Goal: Task Accomplishment & Management: Use online tool/utility

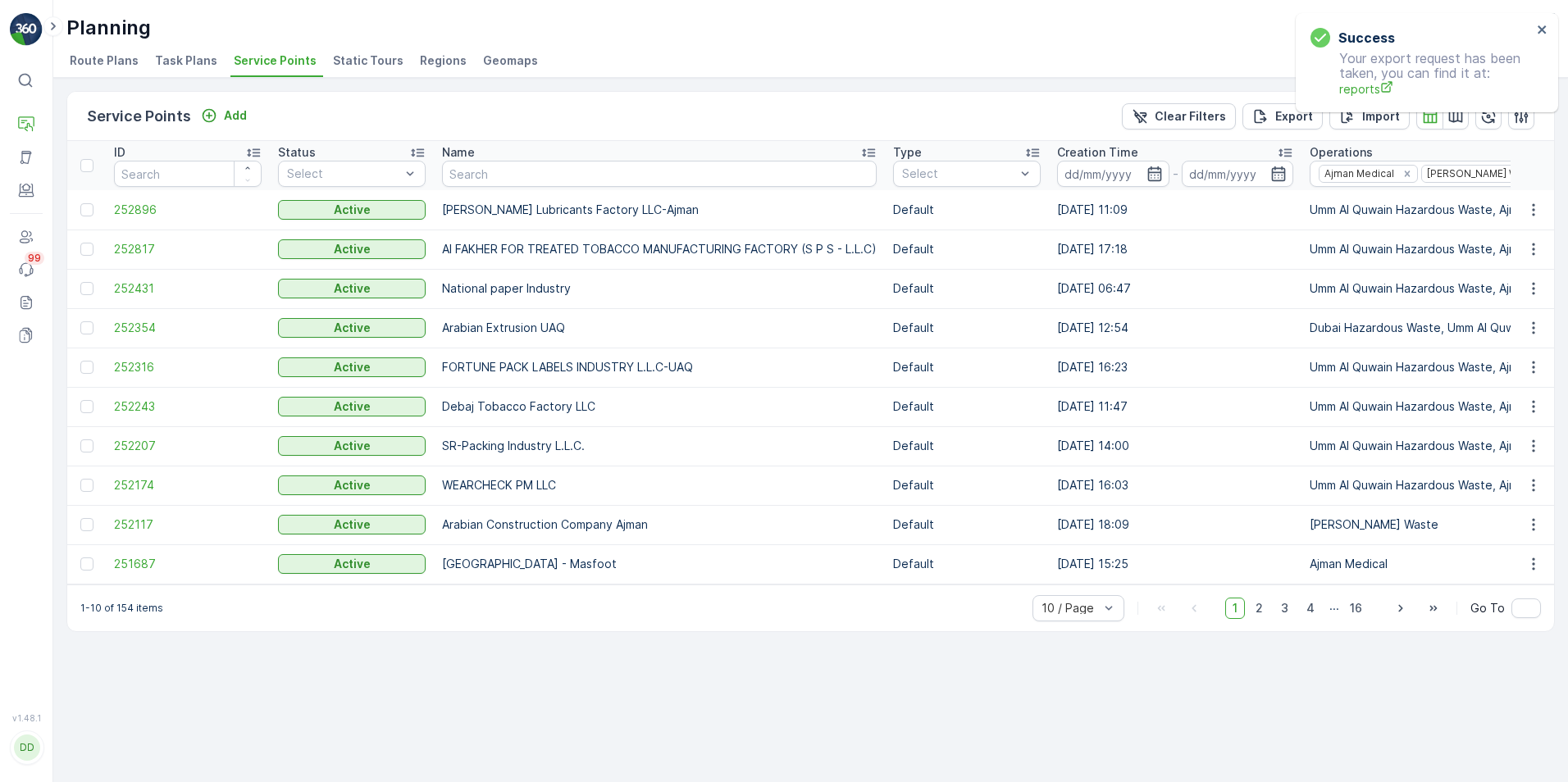
click at [27, 72] on icon at bounding box center [26, 80] width 16 height 16
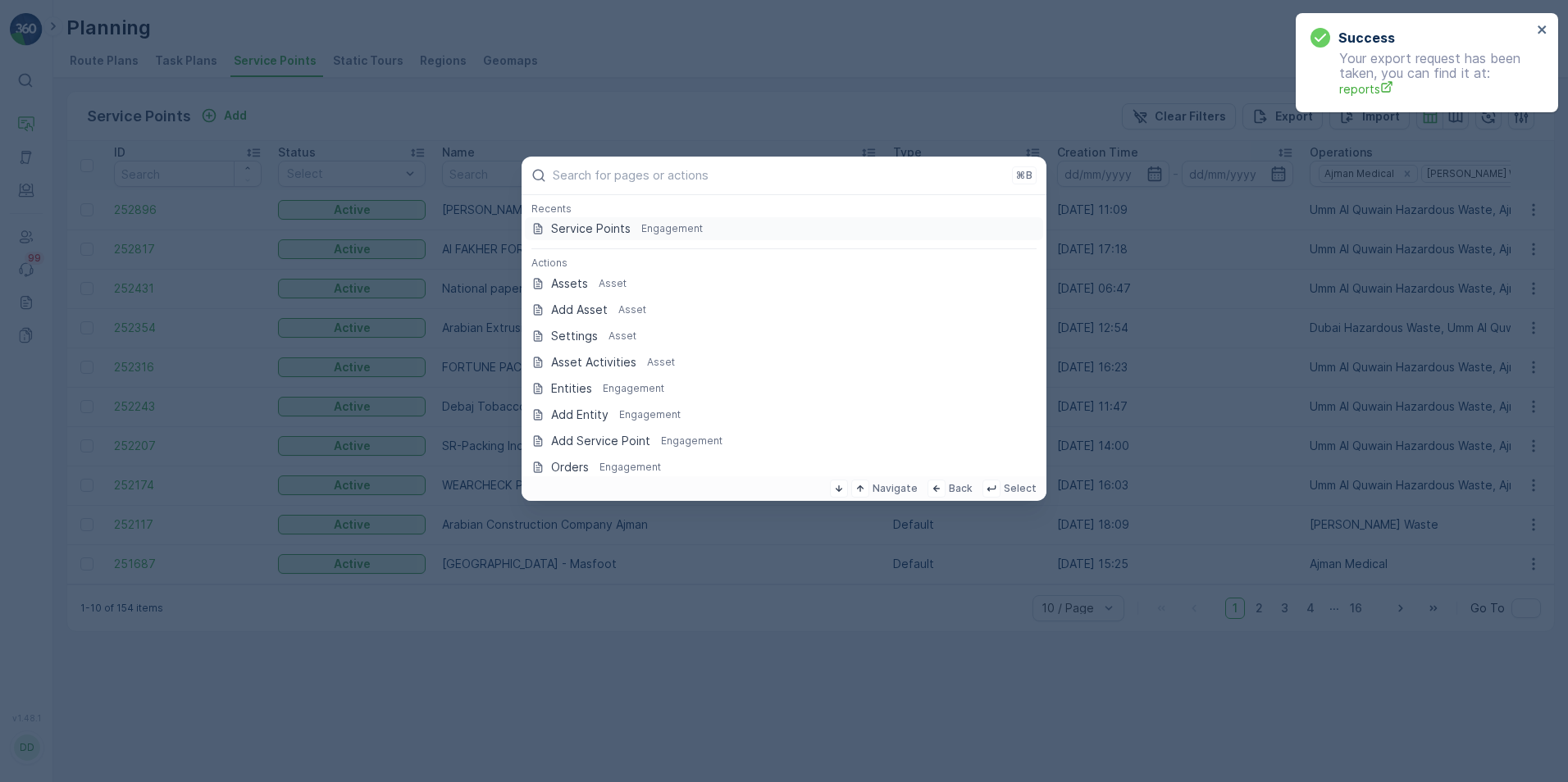
click at [642, 229] on p "Engagement" at bounding box center [672, 229] width 61 height 13
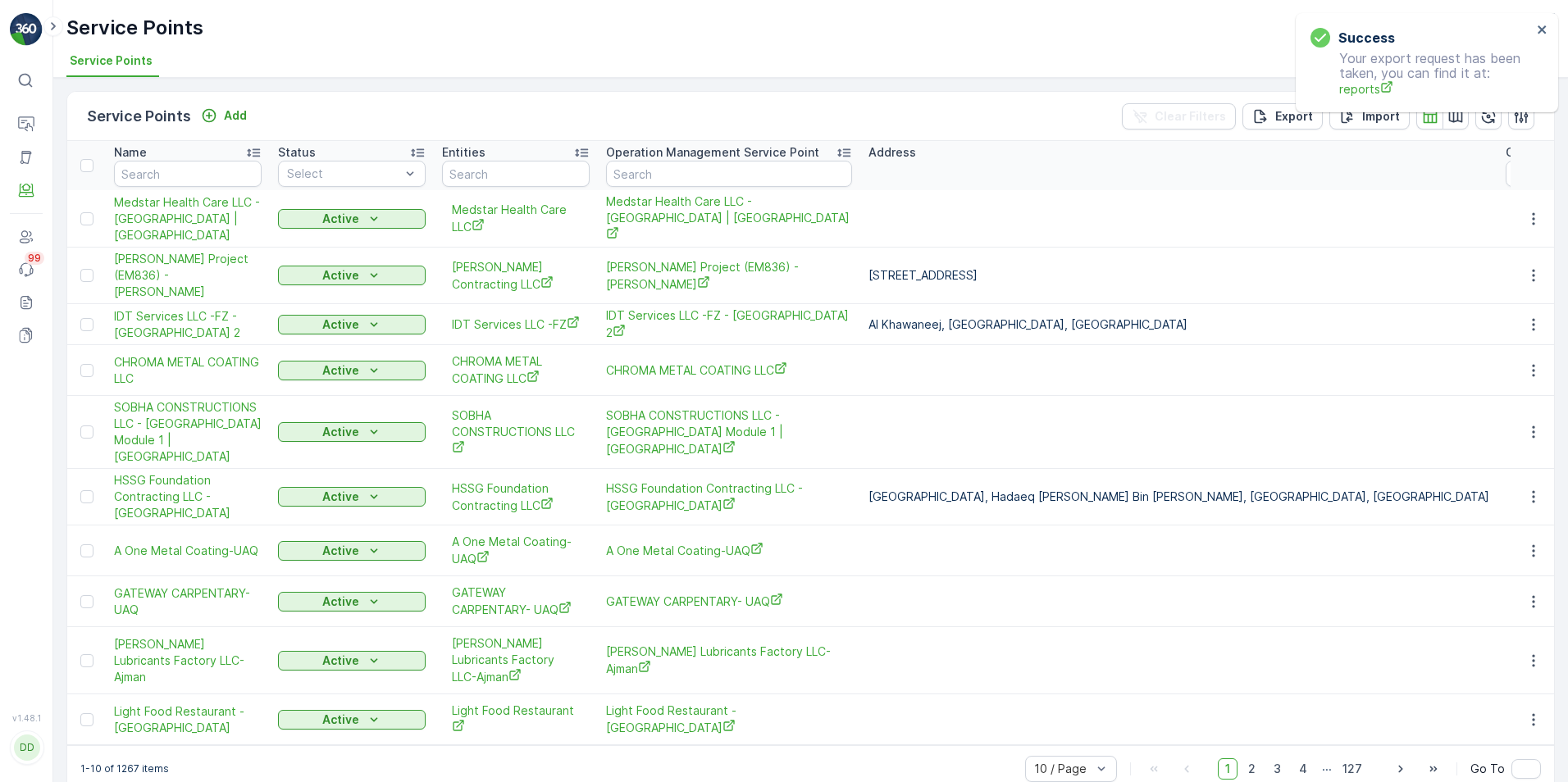
click at [28, 80] on icon at bounding box center [26, 80] width 16 height 16
click at [23, 82] on icon at bounding box center [26, 80] width 16 height 16
click at [88, 129] on p "Insights" at bounding box center [81, 124] width 42 height 16
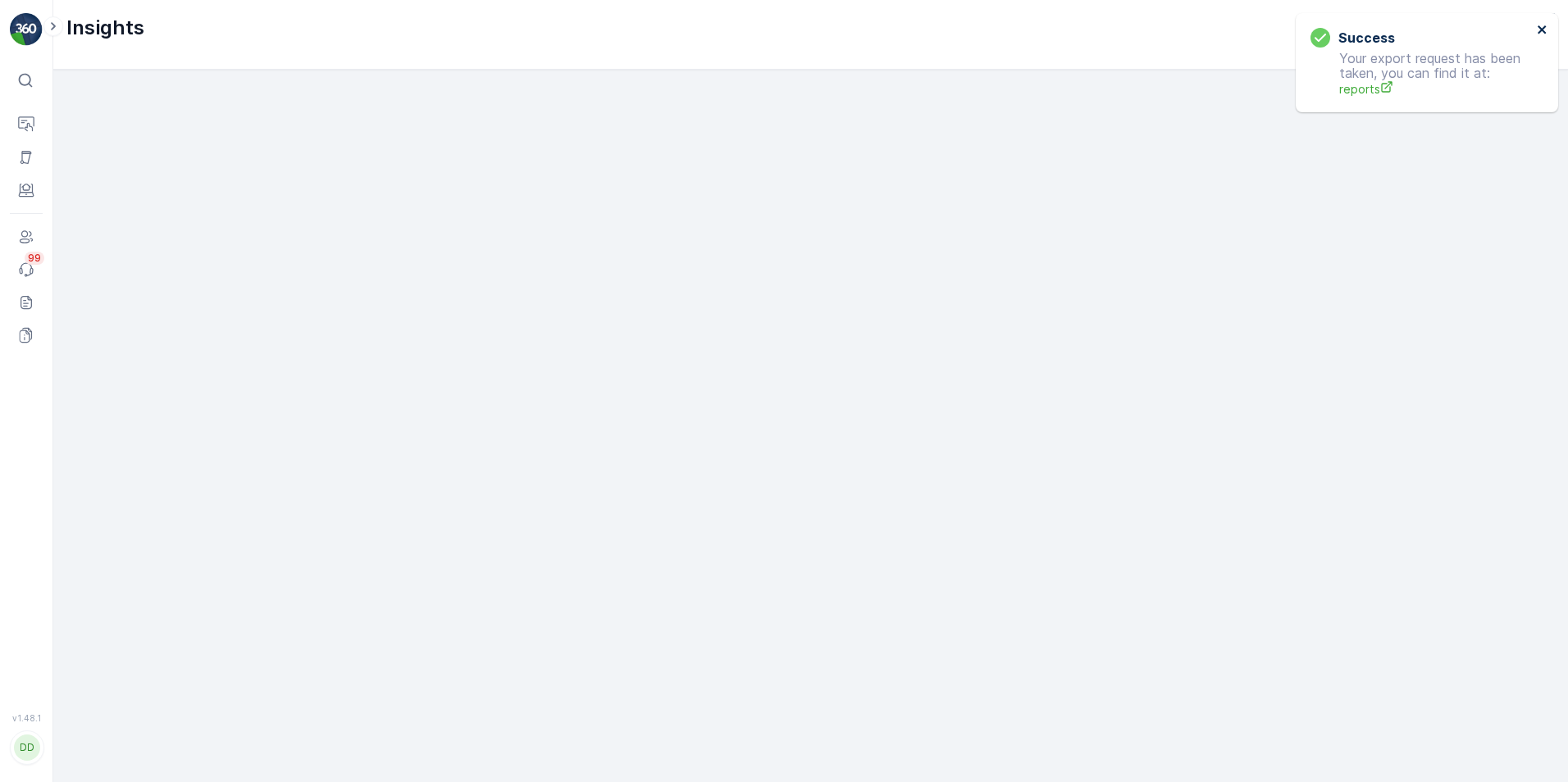
click at [1542, 35] on icon "close" at bounding box center [1542, 29] width 12 height 13
click at [35, 78] on div "⌘B" at bounding box center [46, 80] width 25 height 18
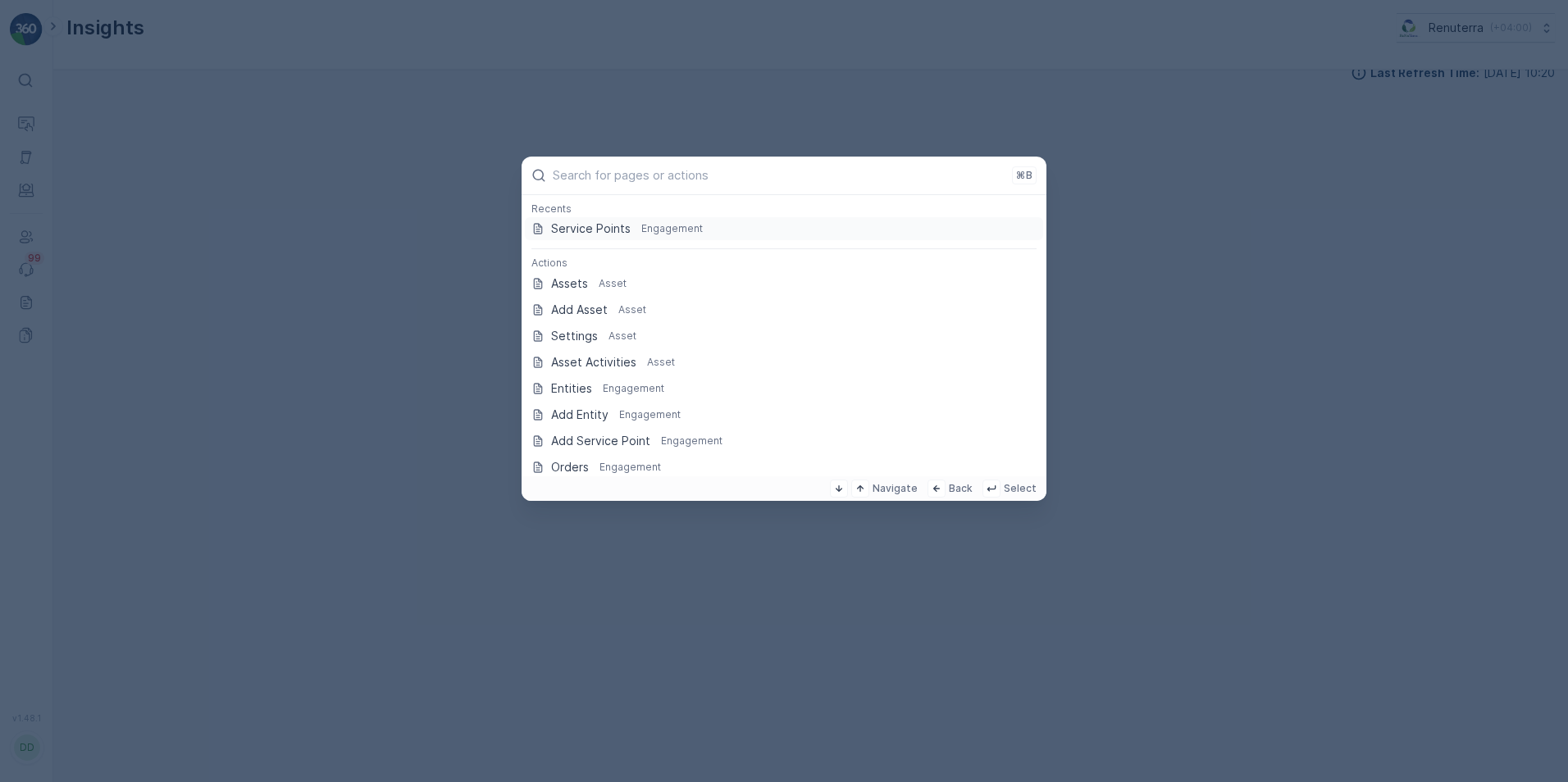
click at [601, 230] on p "Service Points" at bounding box center [591, 229] width 79 height 16
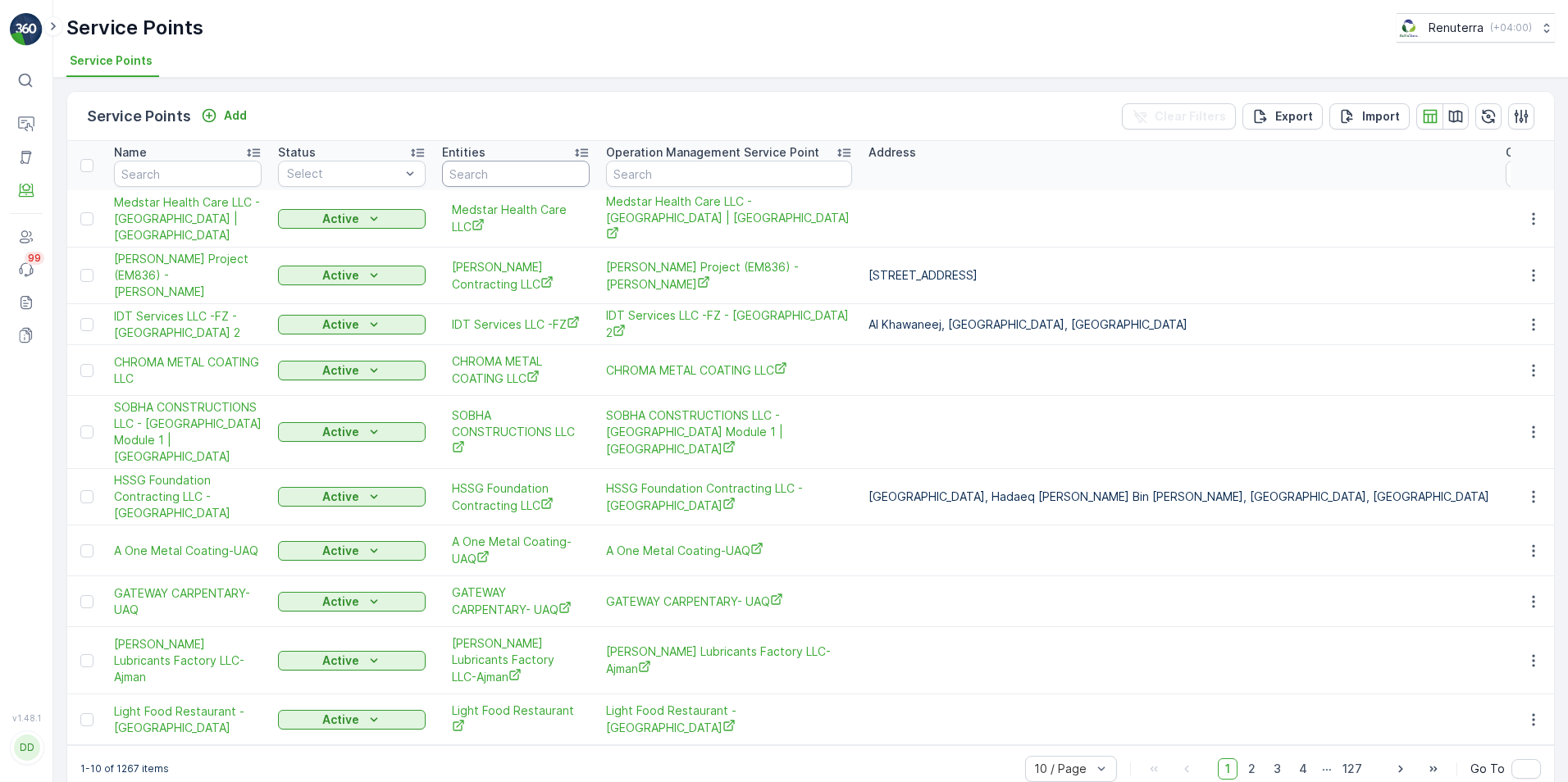
click at [489, 172] on input "text" at bounding box center [516, 173] width 148 height 26
type input "triton"
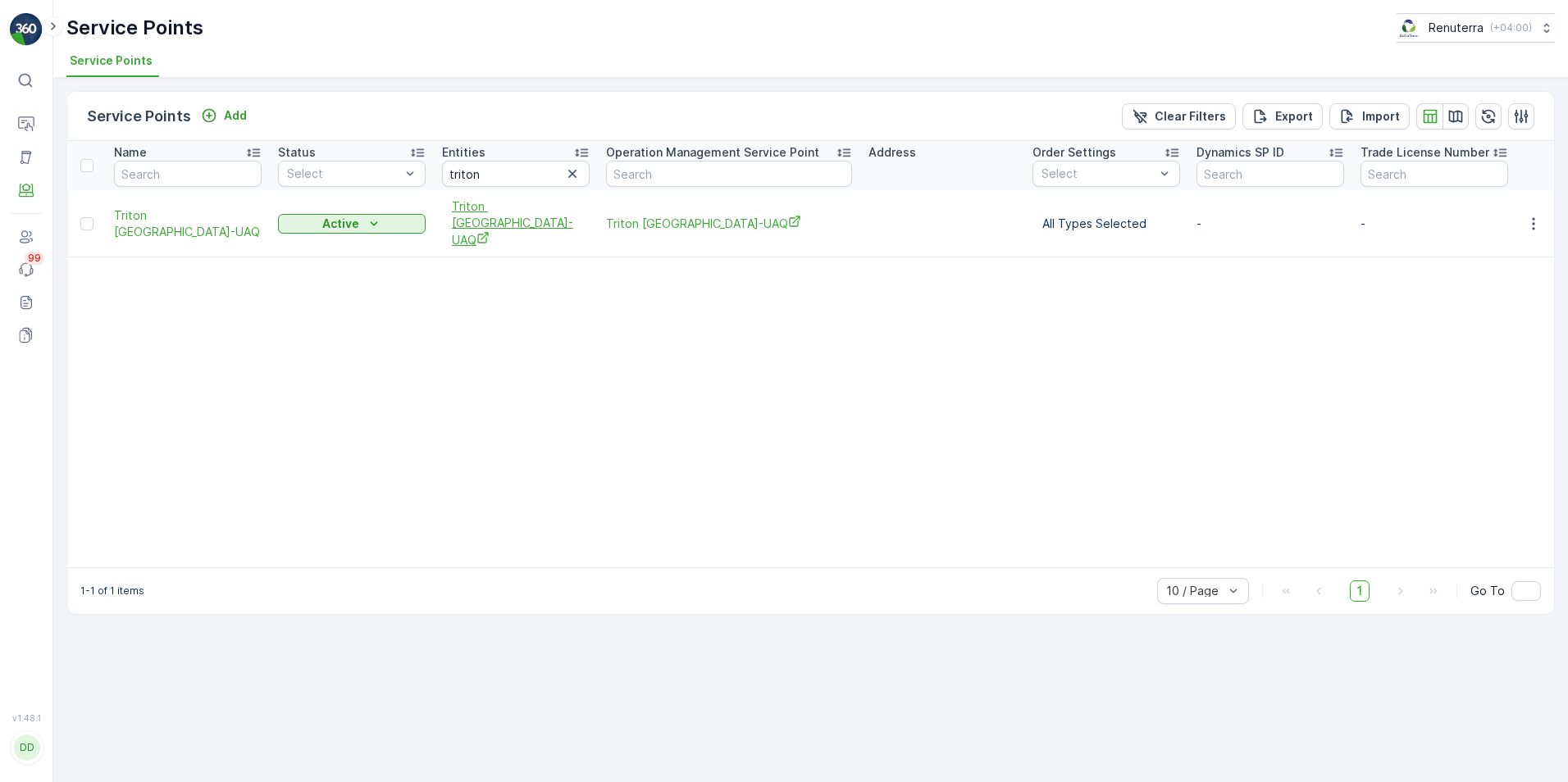
click at [558, 211] on span "Triton [GEOGRAPHIC_DATA]-UAQ" at bounding box center [516, 223] width 128 height 50
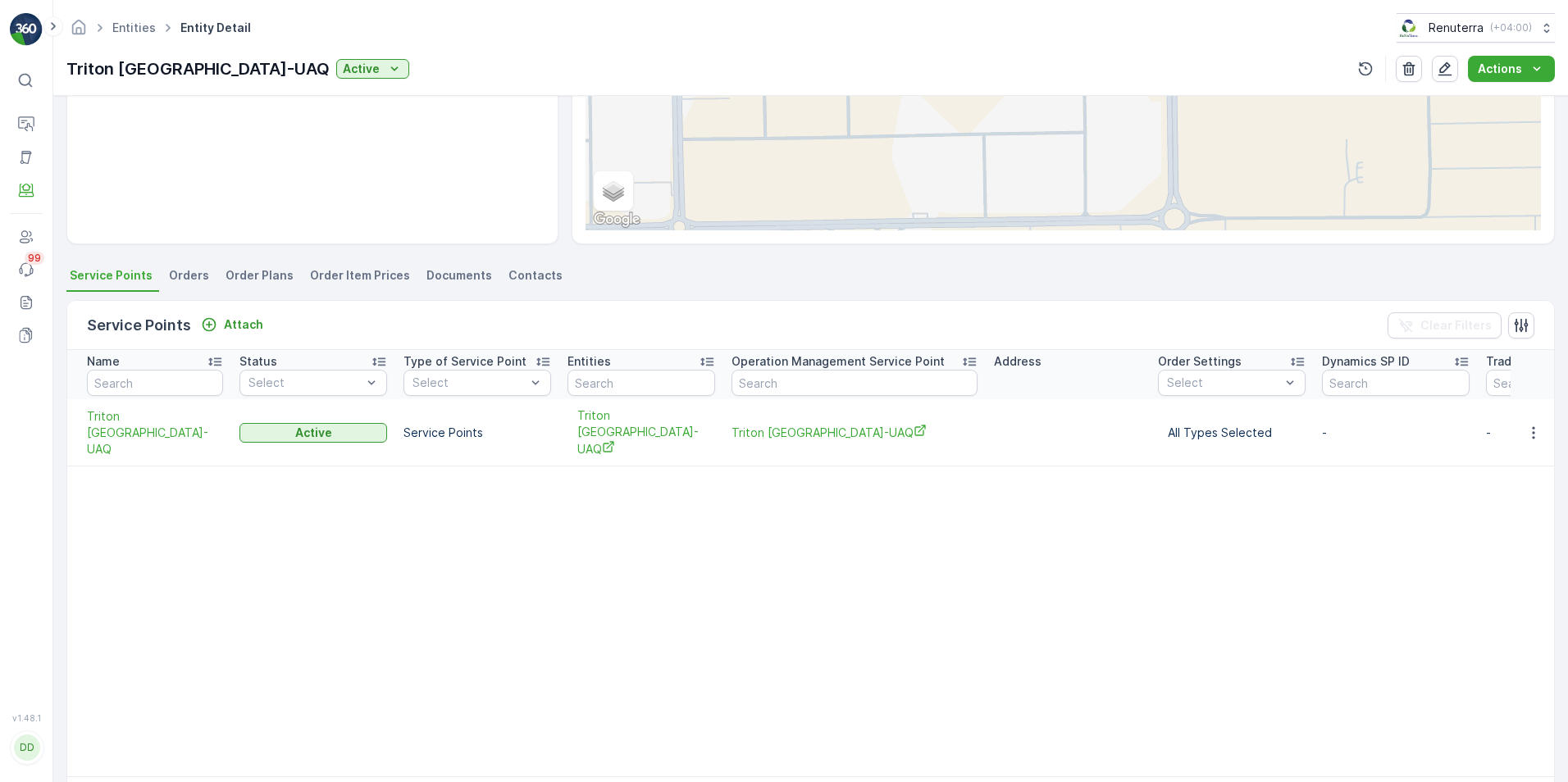
scroll to position [246, 0]
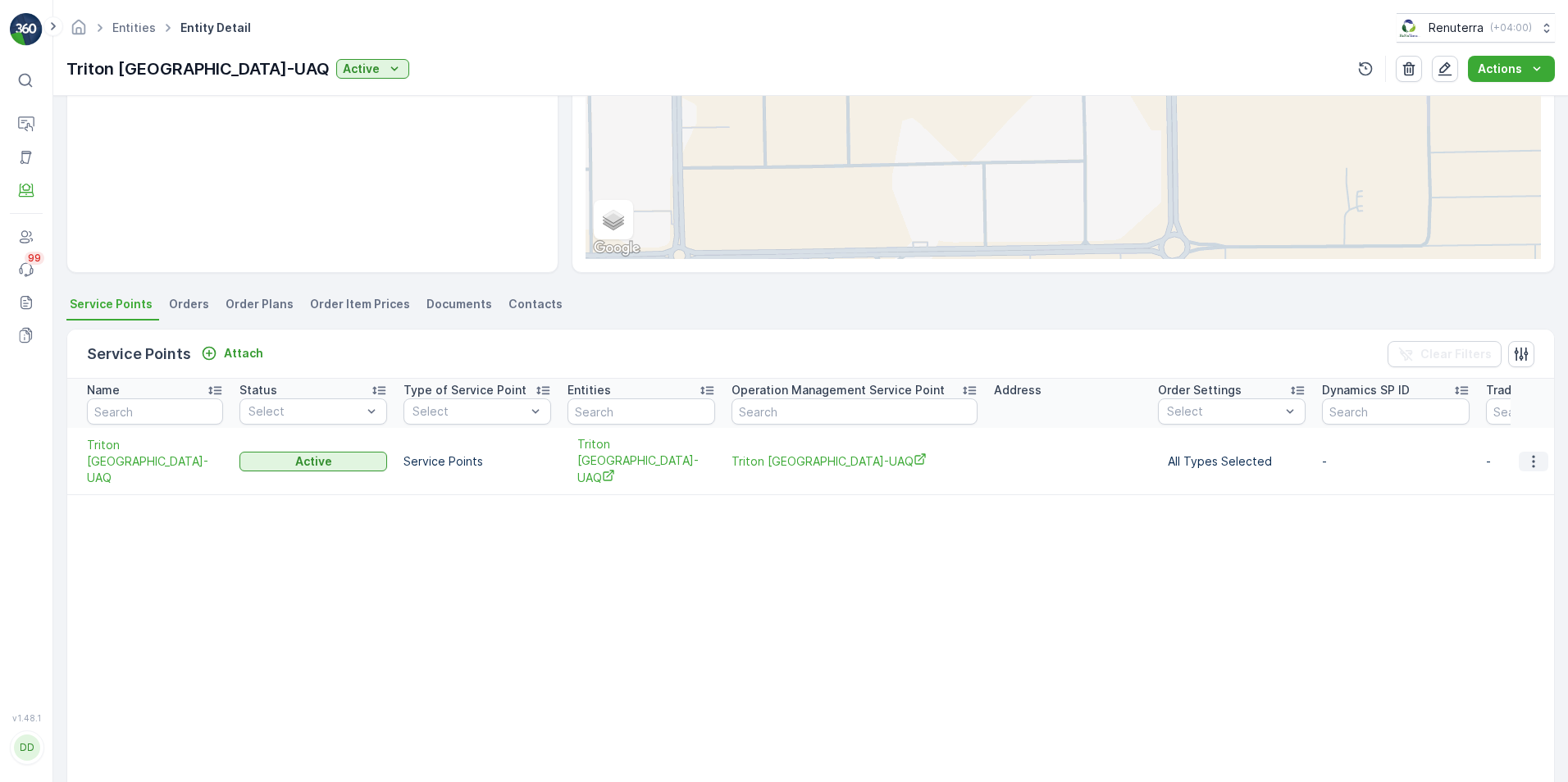
click at [1532, 458] on icon "button" at bounding box center [1533, 461] width 3 height 12
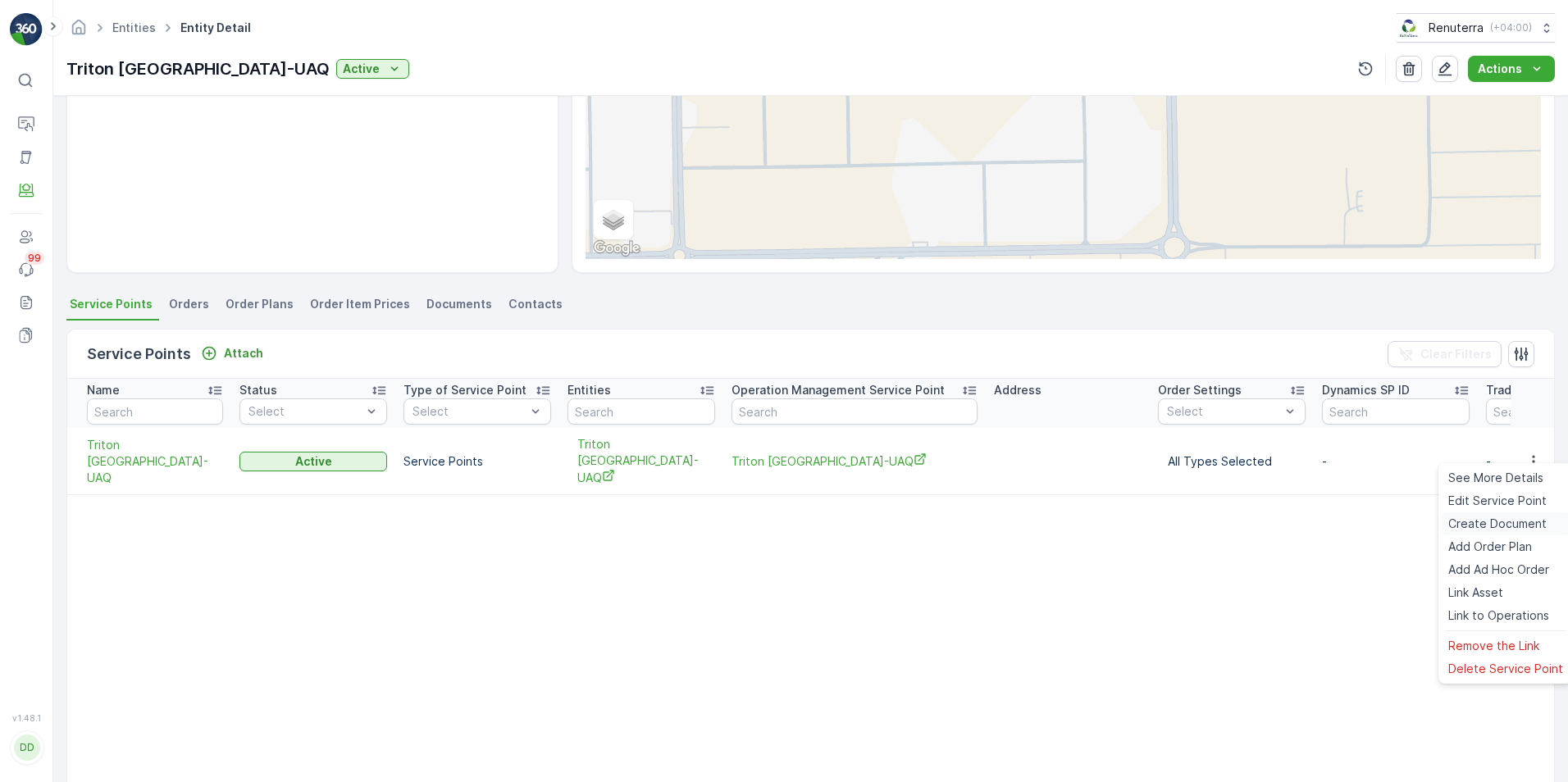
click at [1492, 527] on span "Create Document" at bounding box center [1498, 524] width 99 height 16
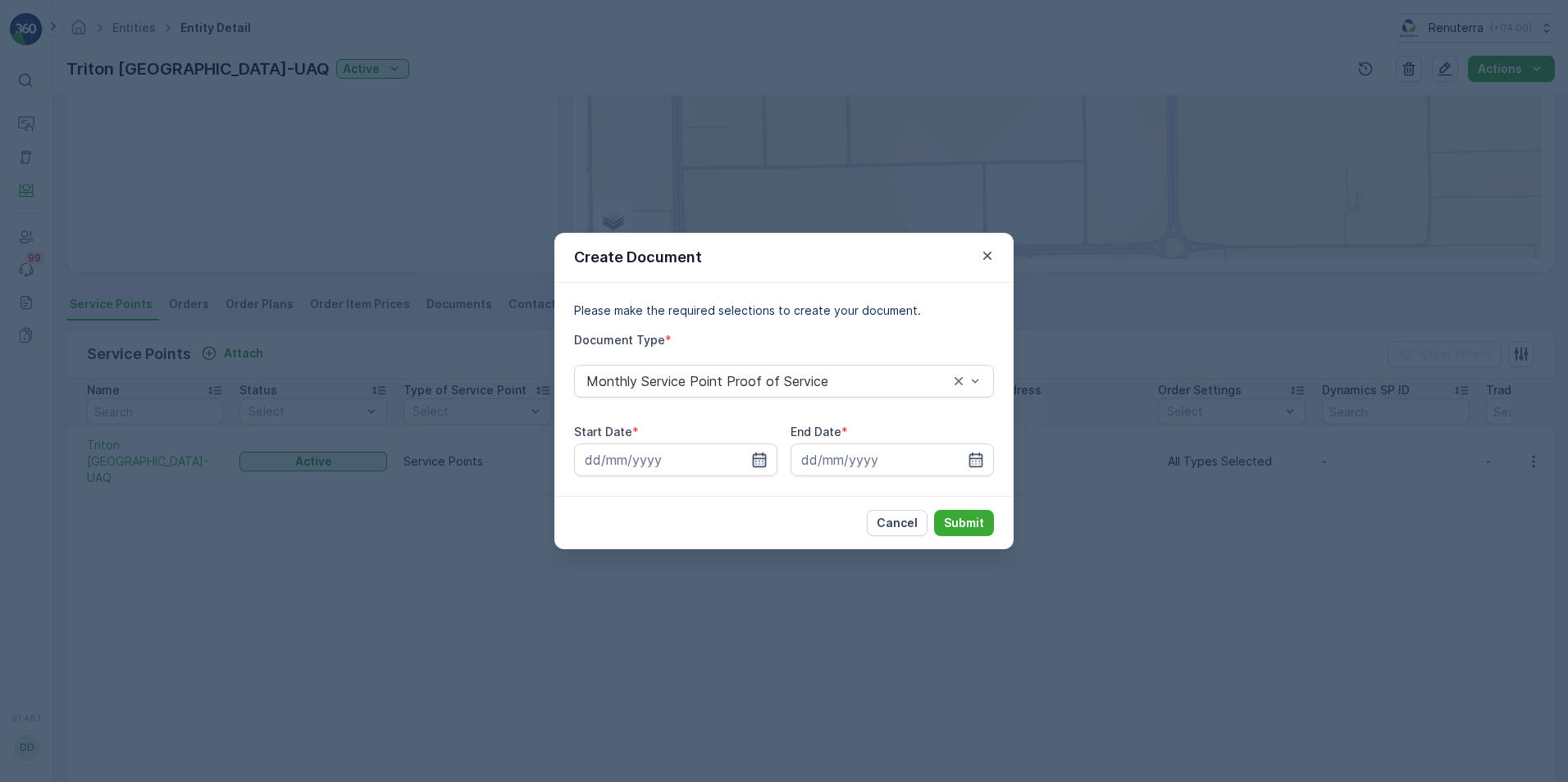
click at [767, 459] on icon "button" at bounding box center [759, 460] width 16 height 16
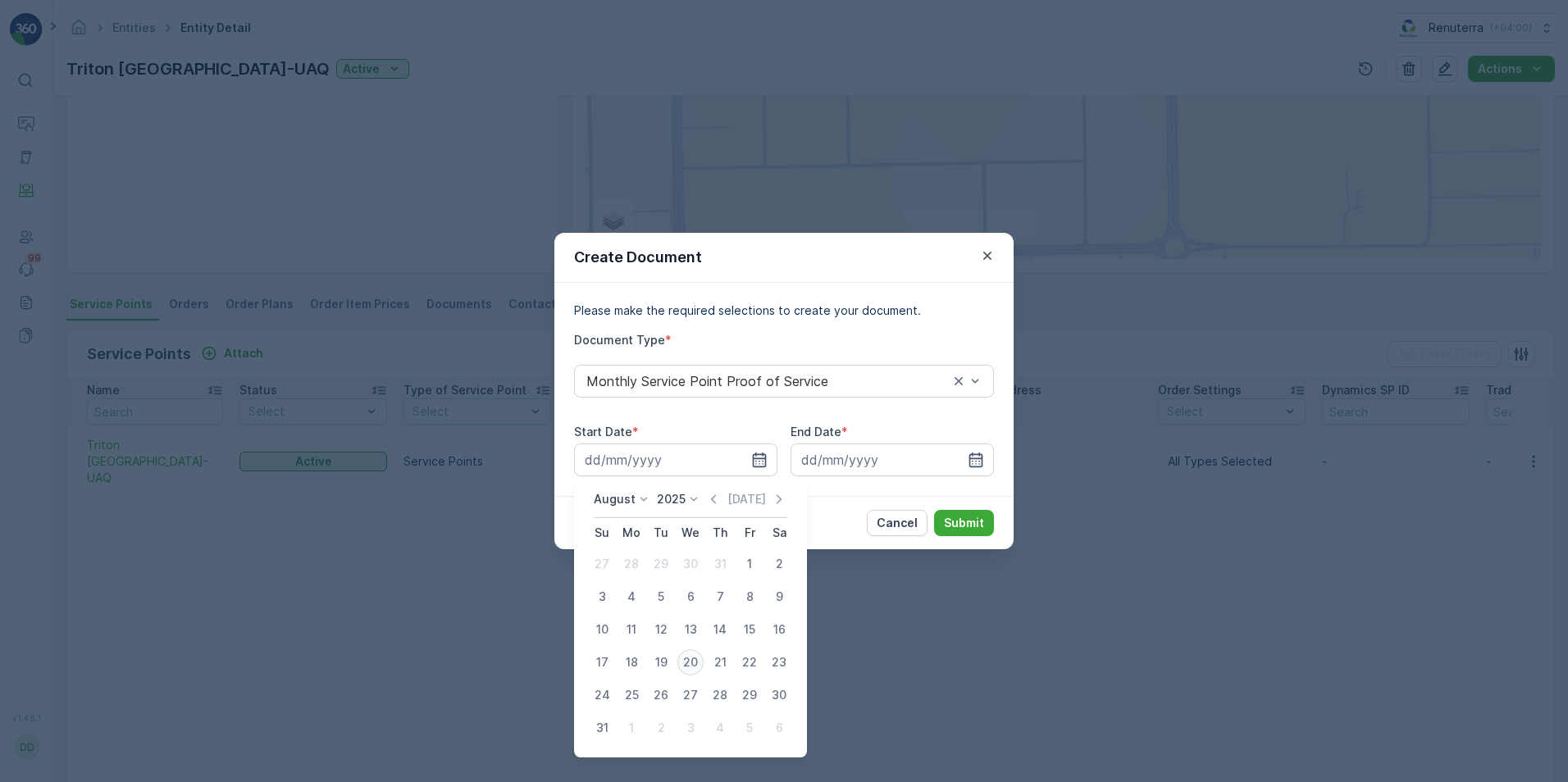
click at [692, 665] on div "20" at bounding box center [690, 662] width 26 height 26
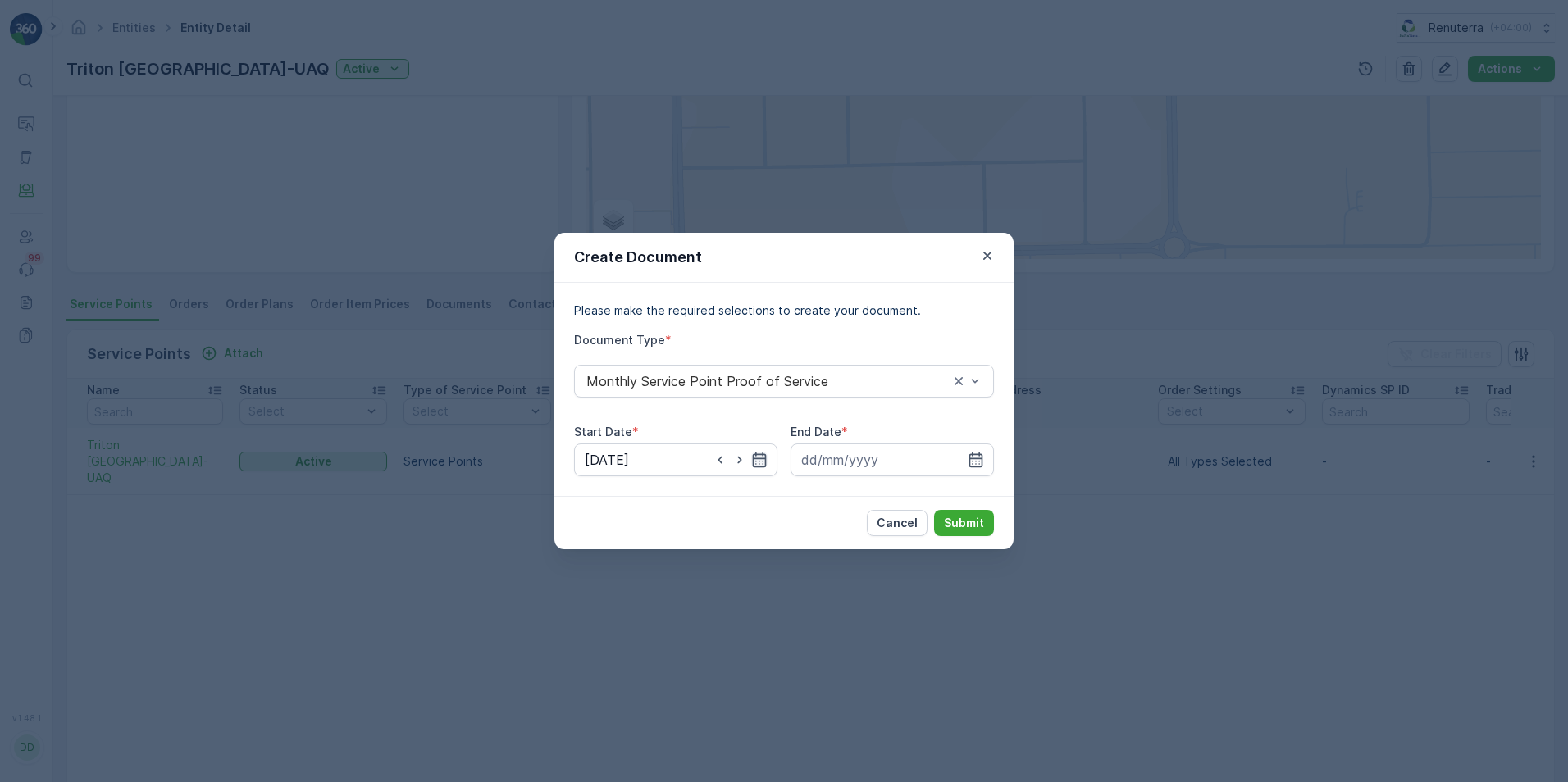
click at [760, 458] on icon "button" at bounding box center [759, 460] width 14 height 15
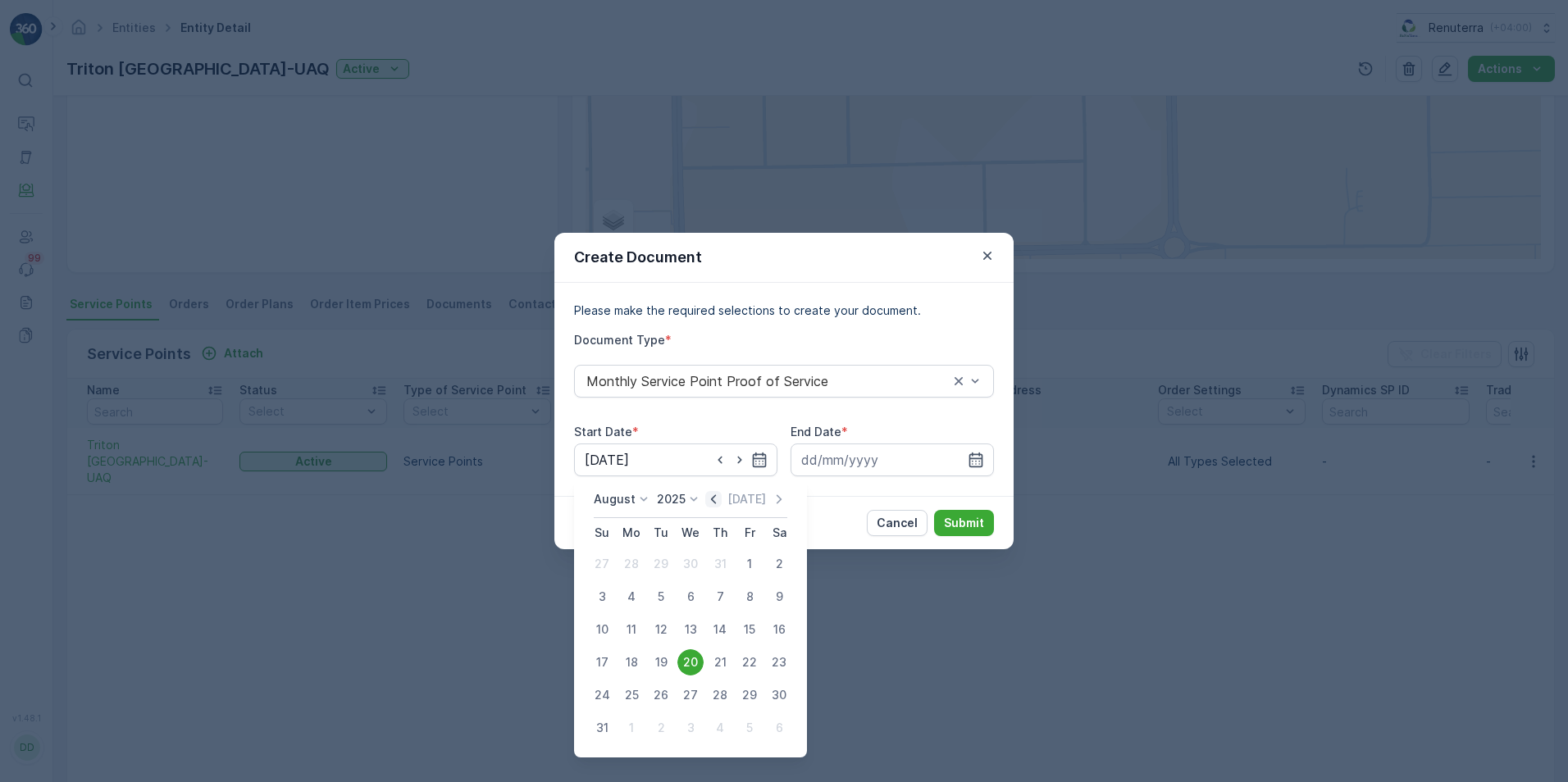
click at [716, 497] on icon "button" at bounding box center [713, 499] width 5 height 9
click at [604, 662] on div "20" at bounding box center [601, 662] width 26 height 26
type input "20.07.2025"
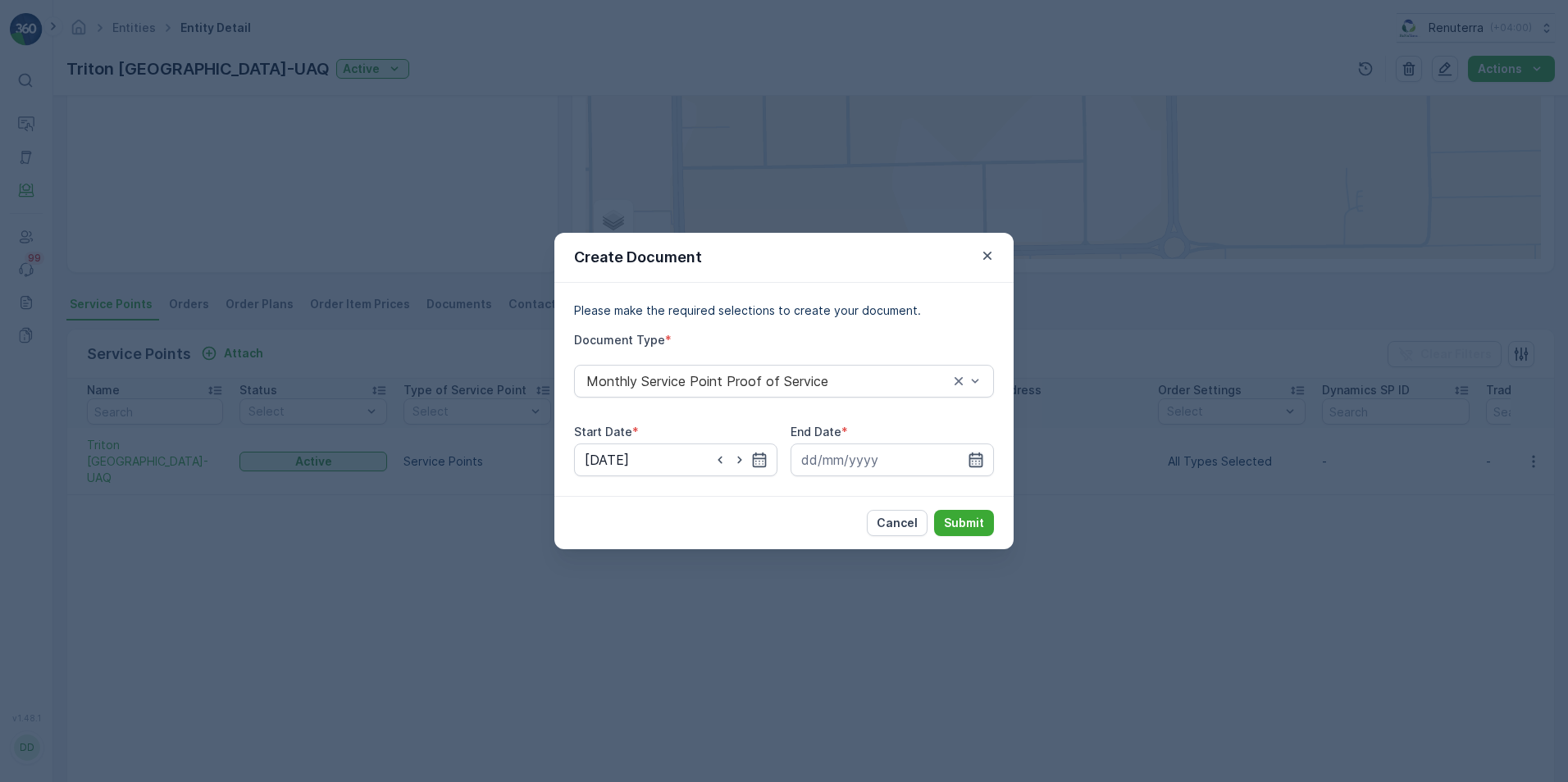
click at [976, 462] on icon "button" at bounding box center [976, 460] width 16 height 16
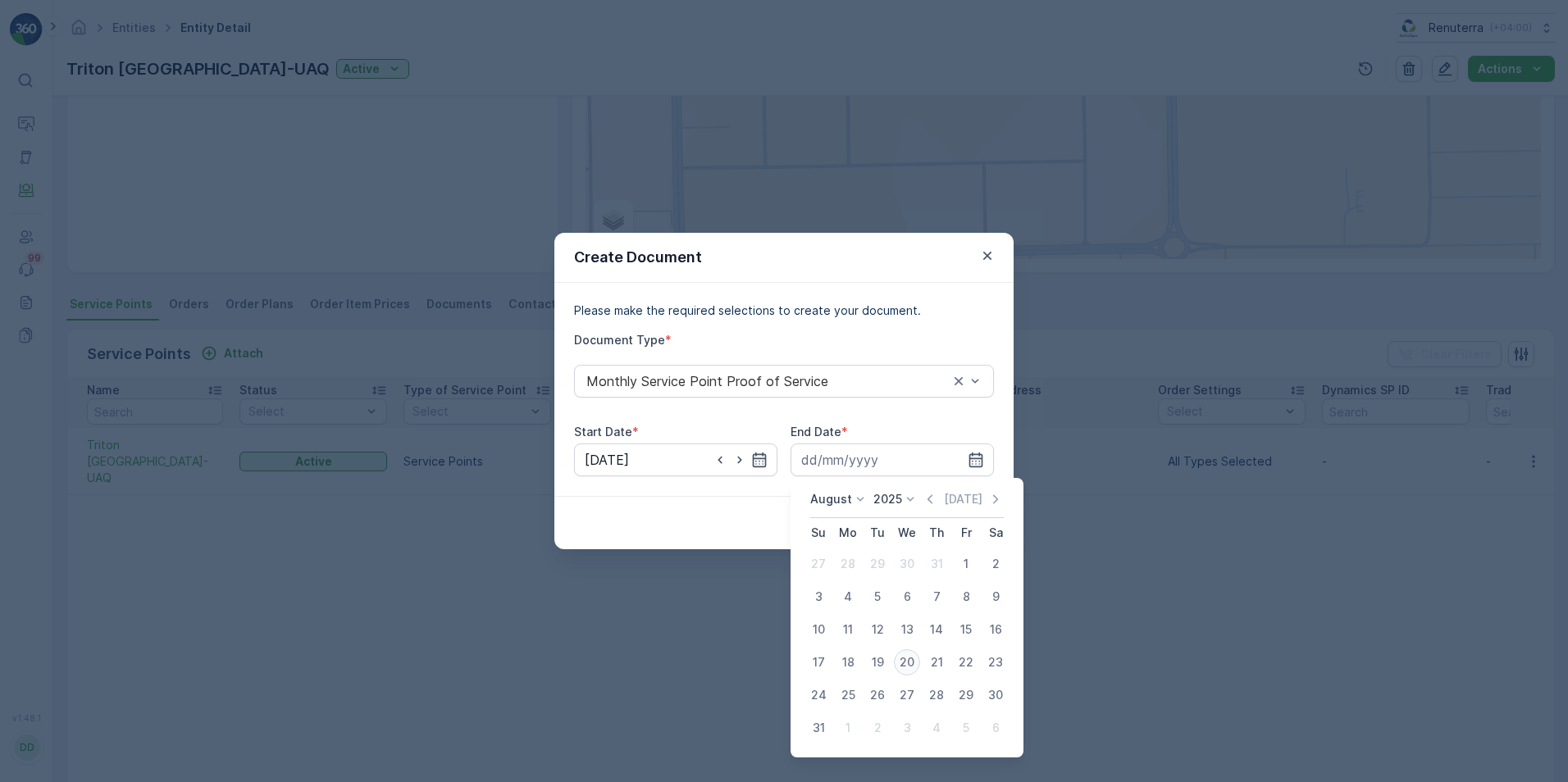
click at [908, 662] on div "20" at bounding box center [907, 662] width 26 height 26
type input "20.08.2025"
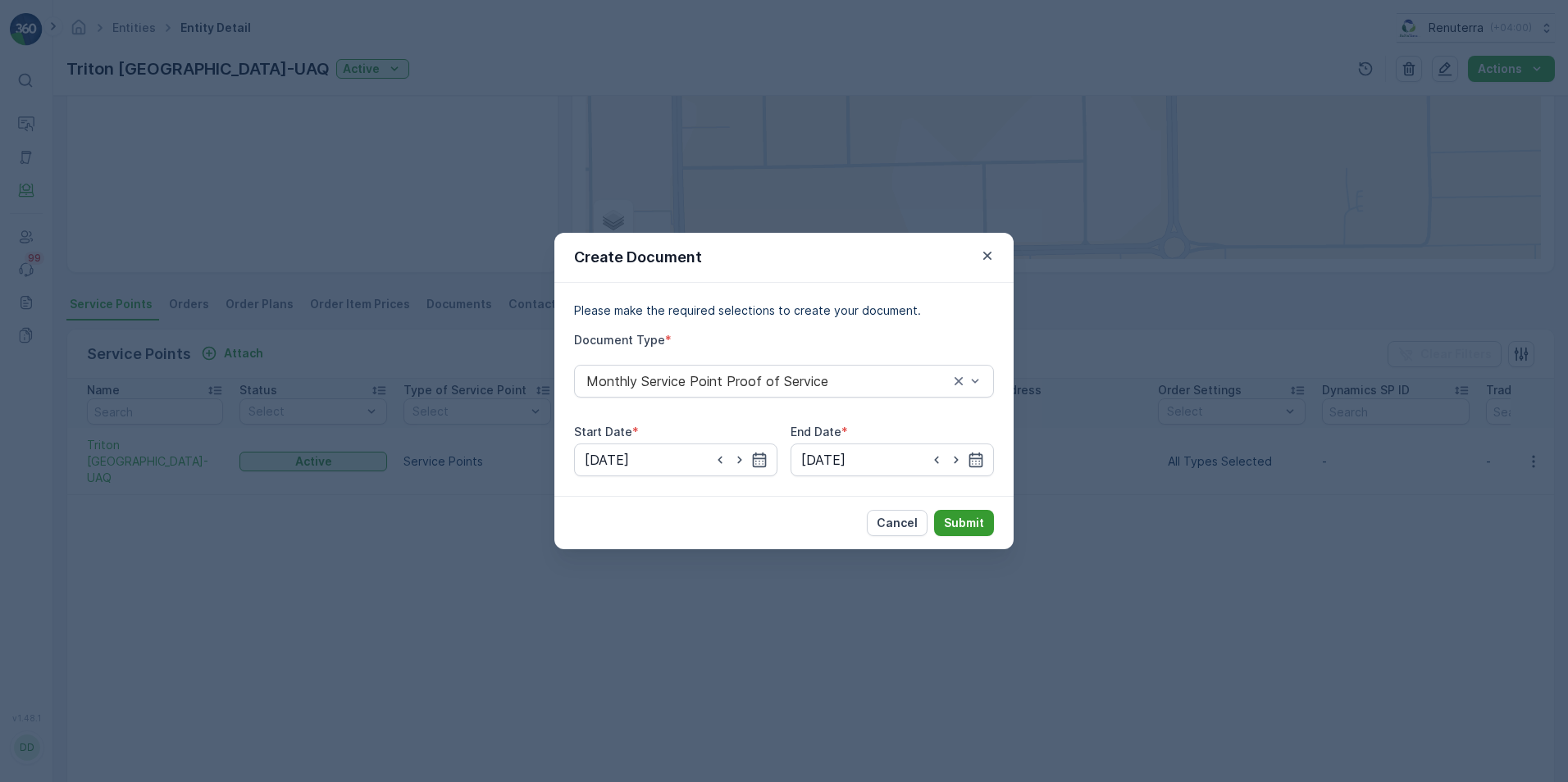
click at [967, 520] on p "Submit" at bounding box center [964, 523] width 40 height 16
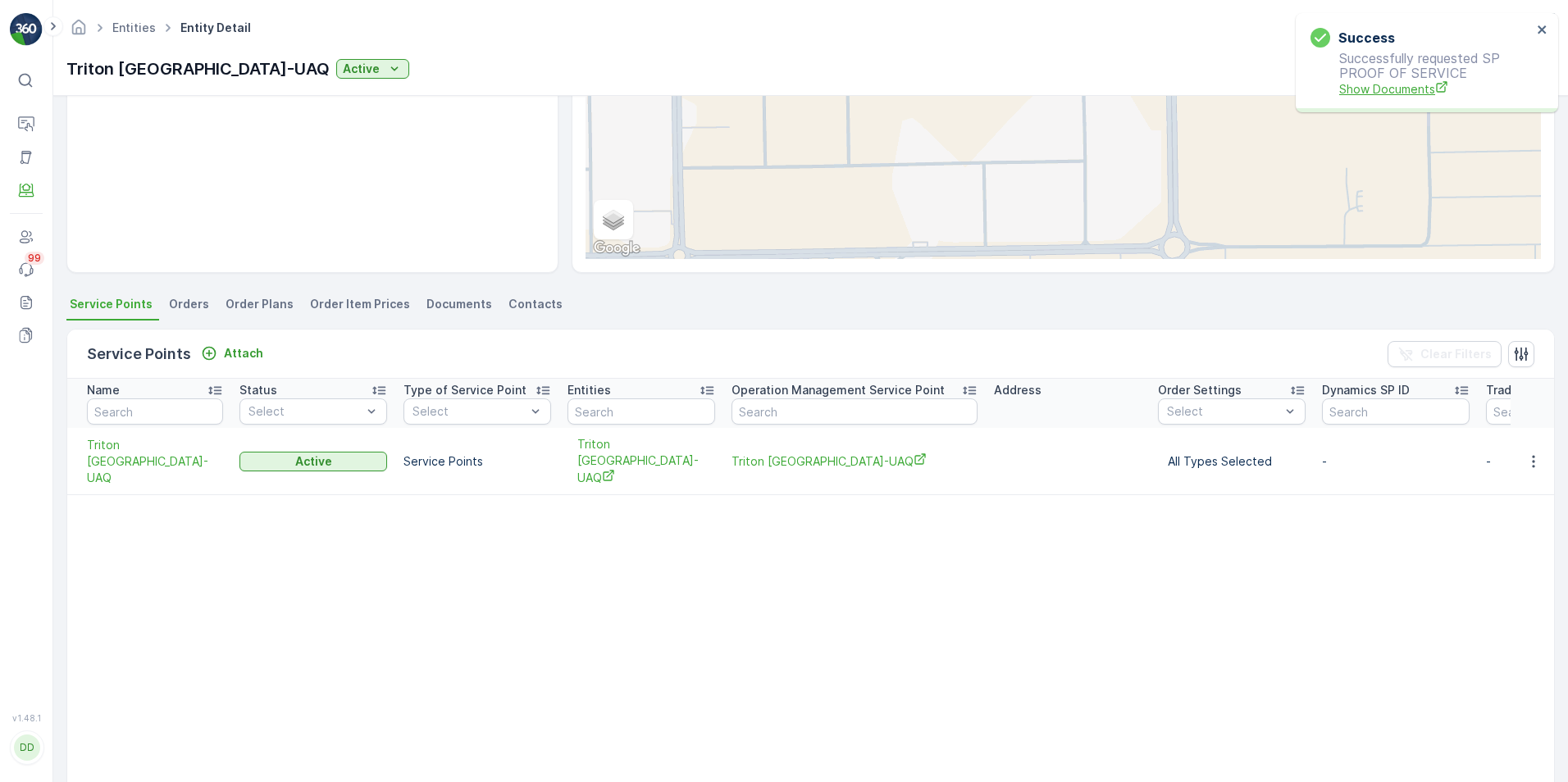
click at [1383, 86] on span "Show Documents" at bounding box center [1436, 89] width 193 height 17
click at [1526, 454] on icon "button" at bounding box center [1534, 462] width 16 height 16
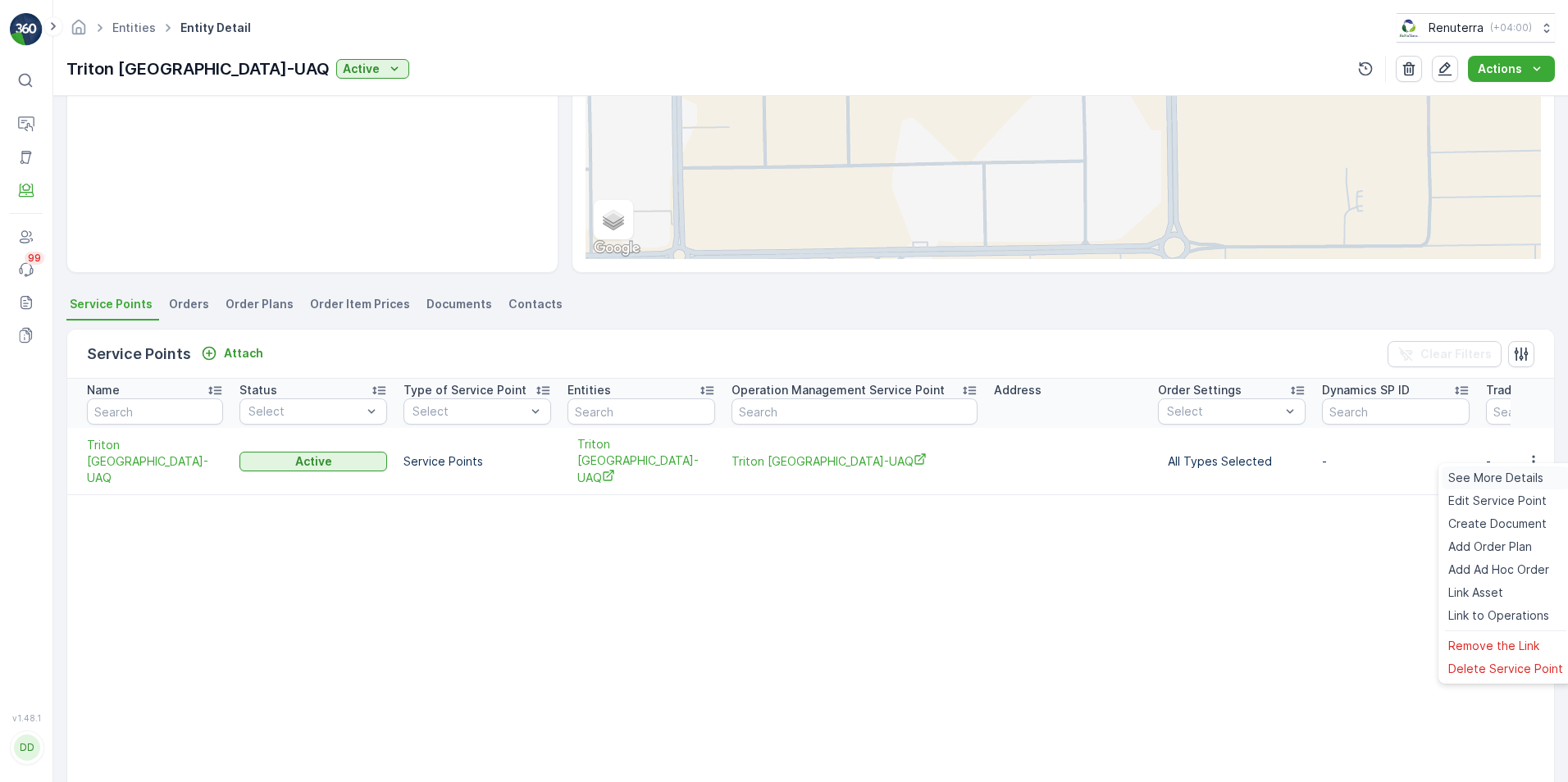
click at [1462, 480] on span "See More Details" at bounding box center [1496, 478] width 95 height 16
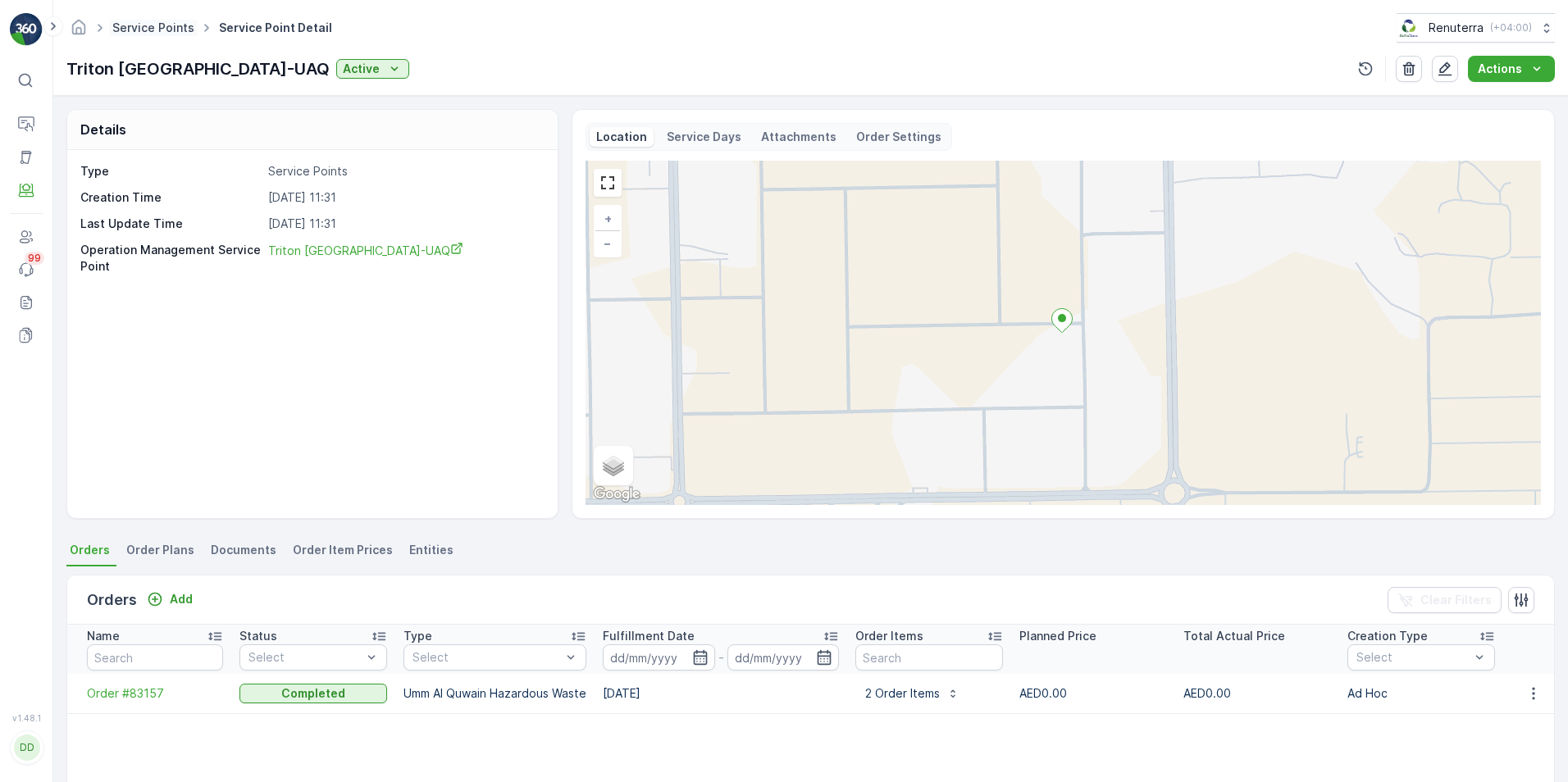
click at [176, 27] on link "Service Points" at bounding box center [153, 26] width 82 height 14
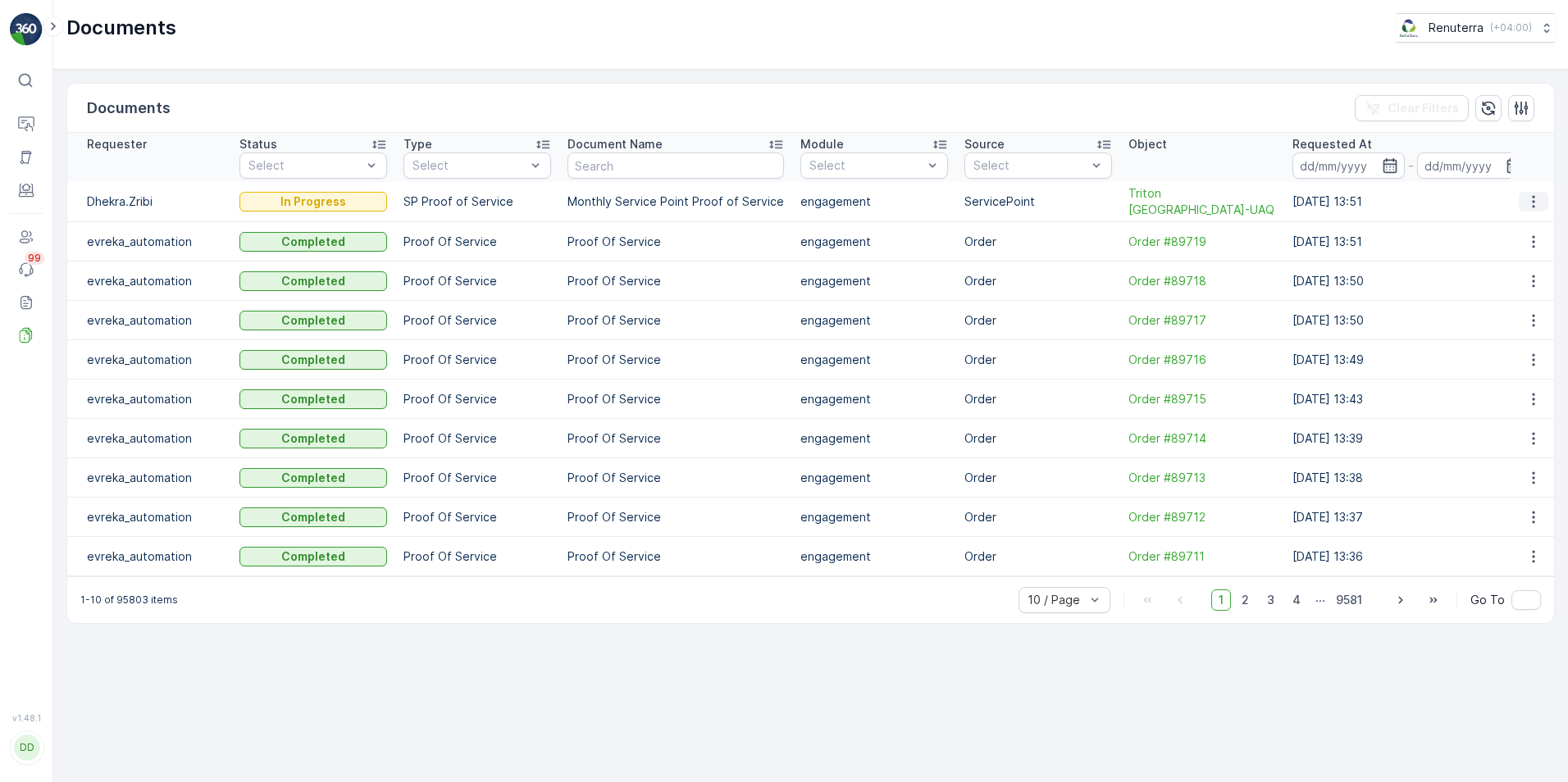
click at [1539, 201] on icon "button" at bounding box center [1534, 202] width 16 height 16
click at [924, 99] on div "Documents Clear Filters" at bounding box center [810, 109] width 1487 height 49
click at [1526, 202] on icon "button" at bounding box center [1534, 202] width 16 height 16
click at [1536, 194] on icon "button" at bounding box center [1534, 202] width 16 height 16
click at [1521, 223] on ul "See Details" at bounding box center [1529, 226] width 83 height 29
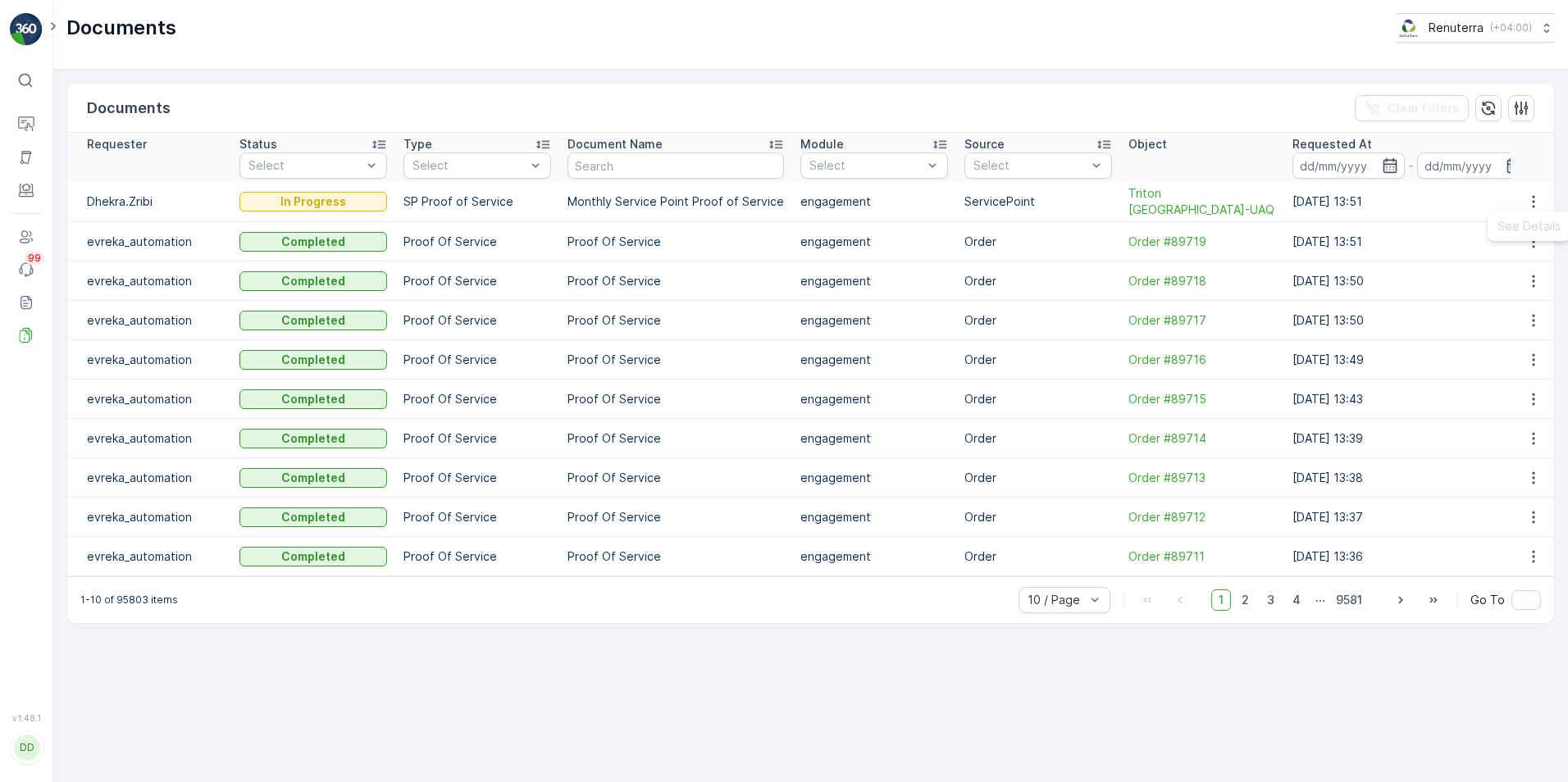
click at [1353, 196] on td "20.08.2025 13:51" at bounding box center [1410, 203] width 253 height 40
click at [1147, 200] on span "Triton [GEOGRAPHIC_DATA]-UAQ" at bounding box center [1203, 202] width 148 height 33
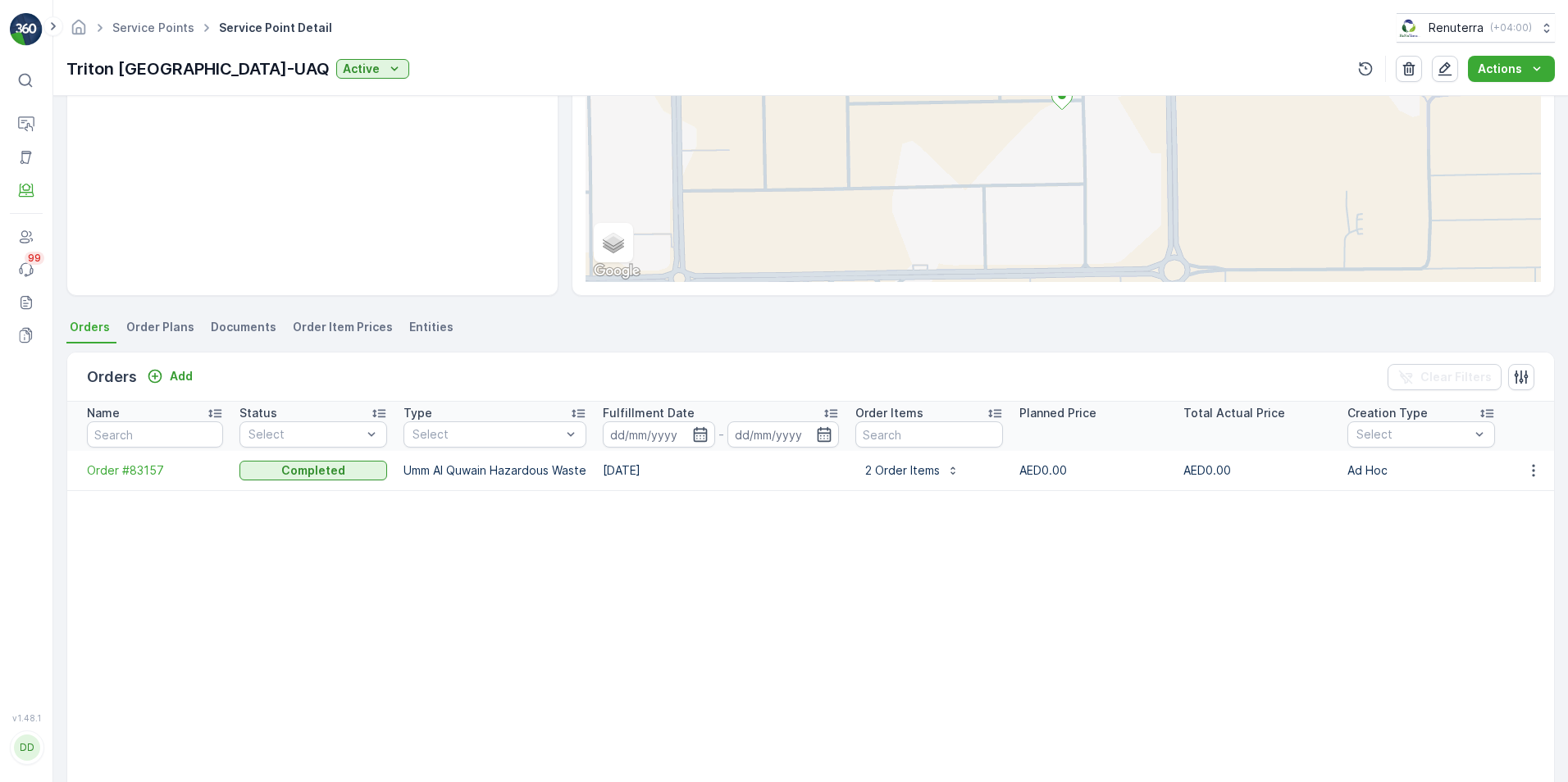
scroll to position [246, 0]
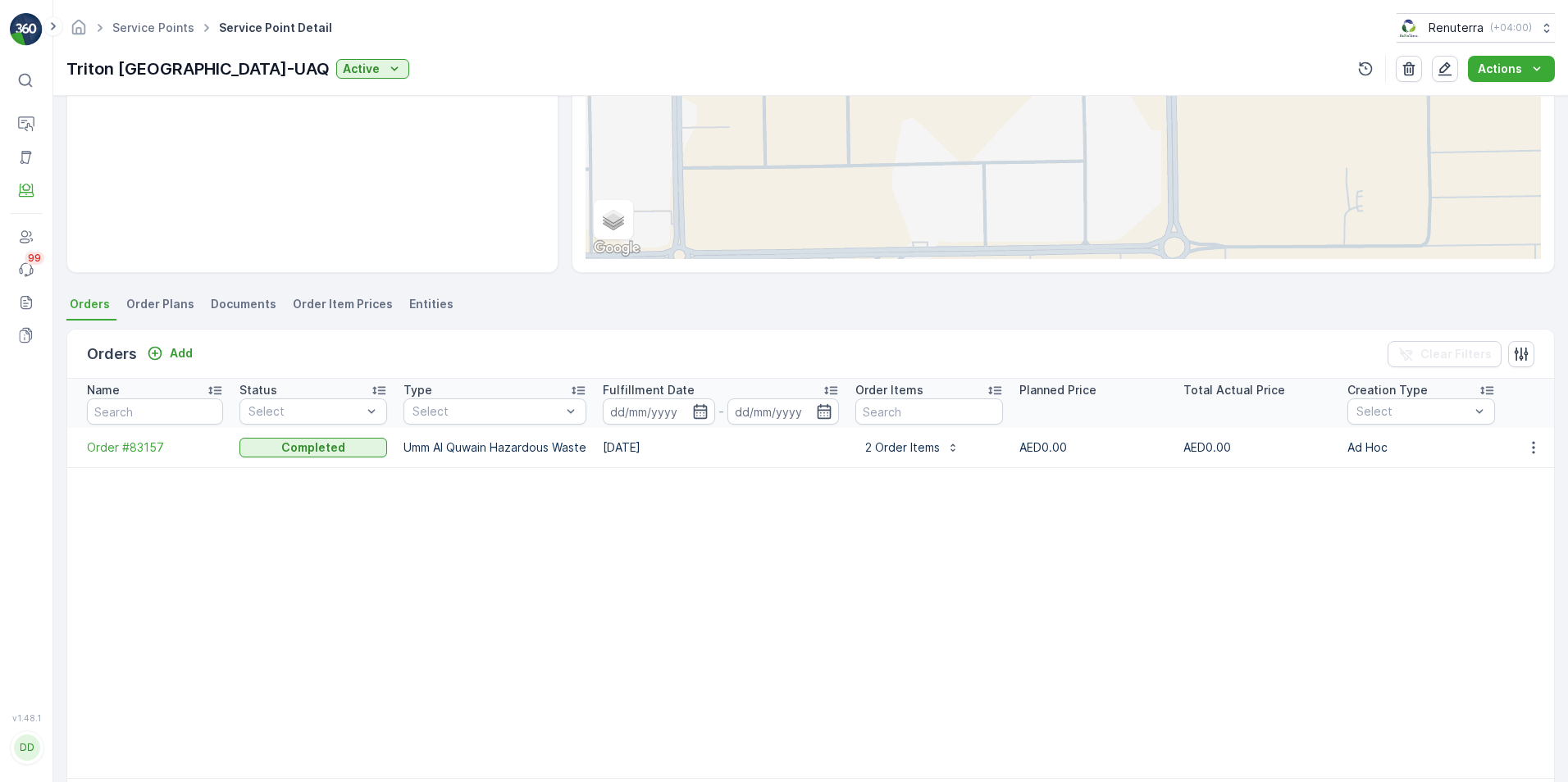
click at [165, 304] on span "Order Plans" at bounding box center [160, 304] width 68 height 16
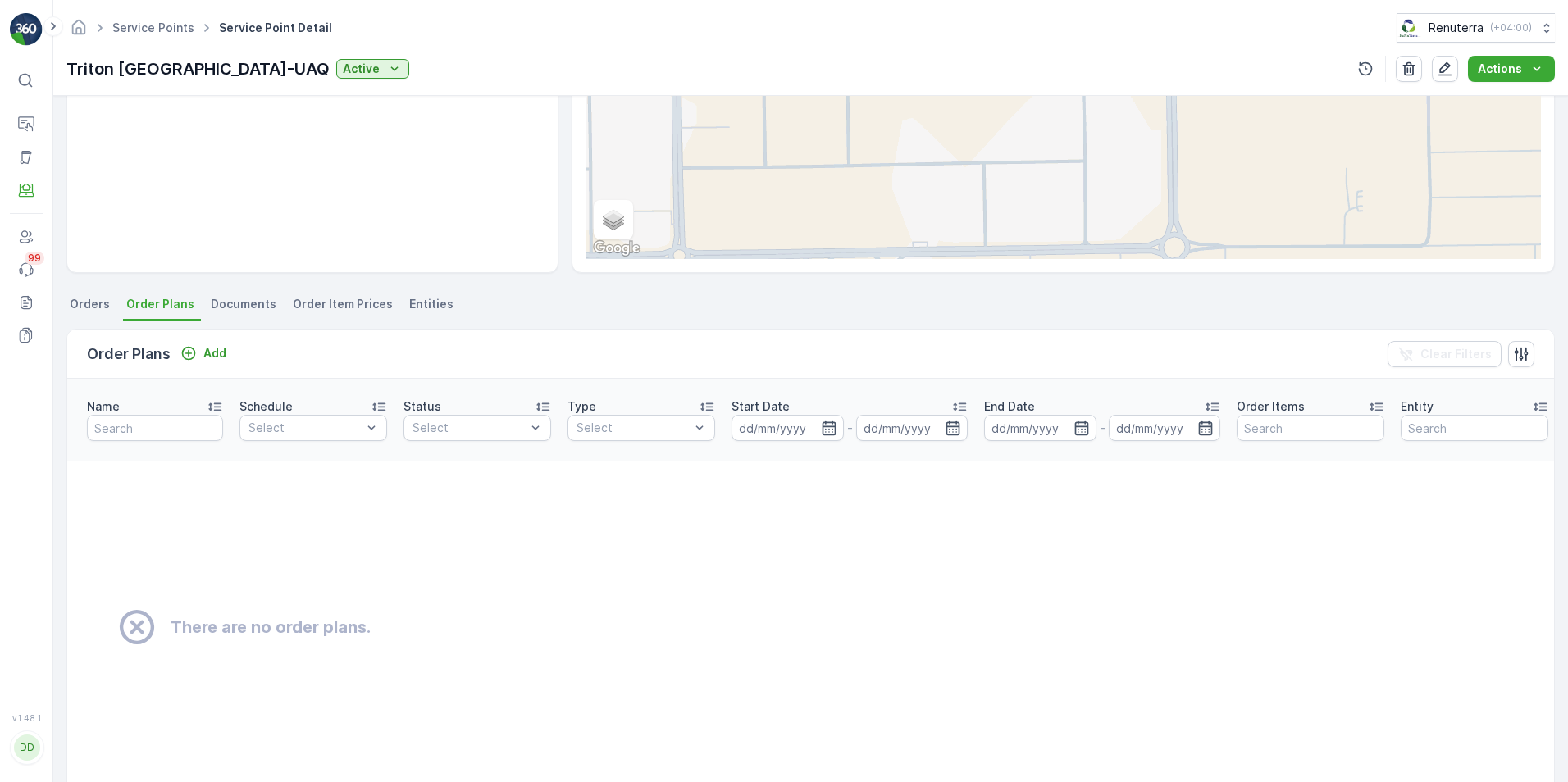
click at [228, 305] on span "Documents" at bounding box center [244, 304] width 66 height 16
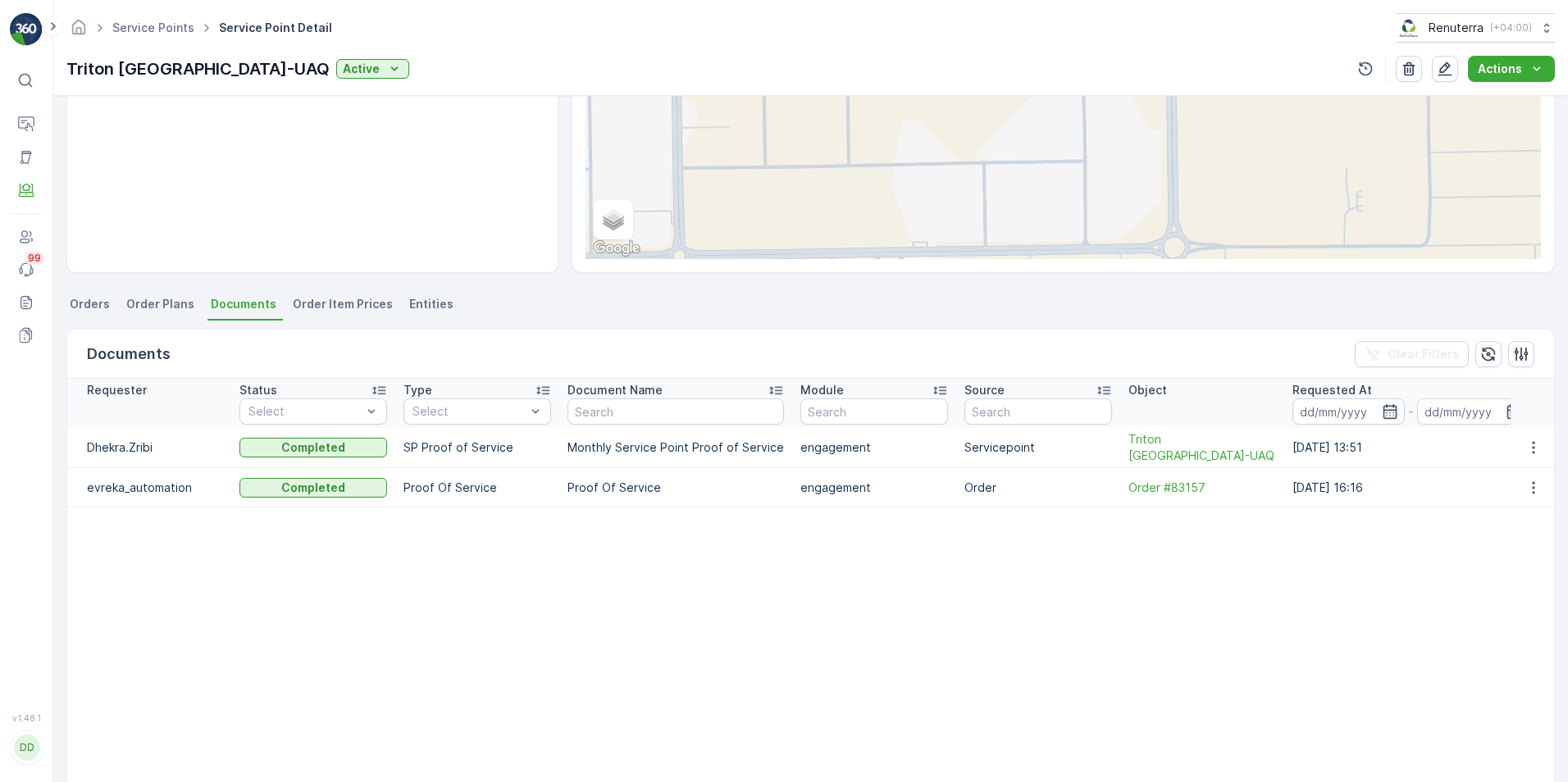
click at [93, 303] on span "Orders" at bounding box center [89, 304] width 40 height 16
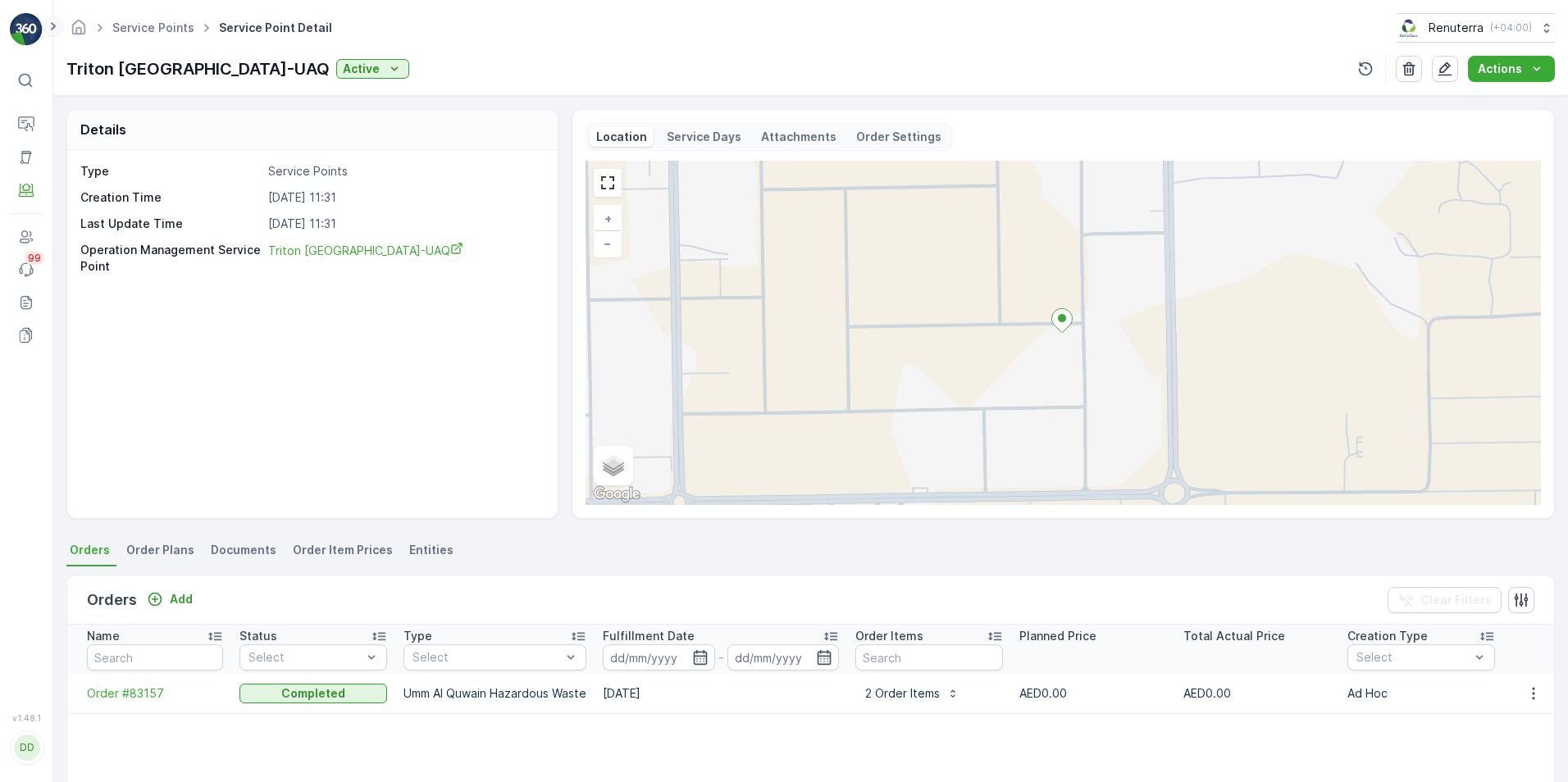
click at [54, 26] on icon at bounding box center [53, 26] width 5 height 8
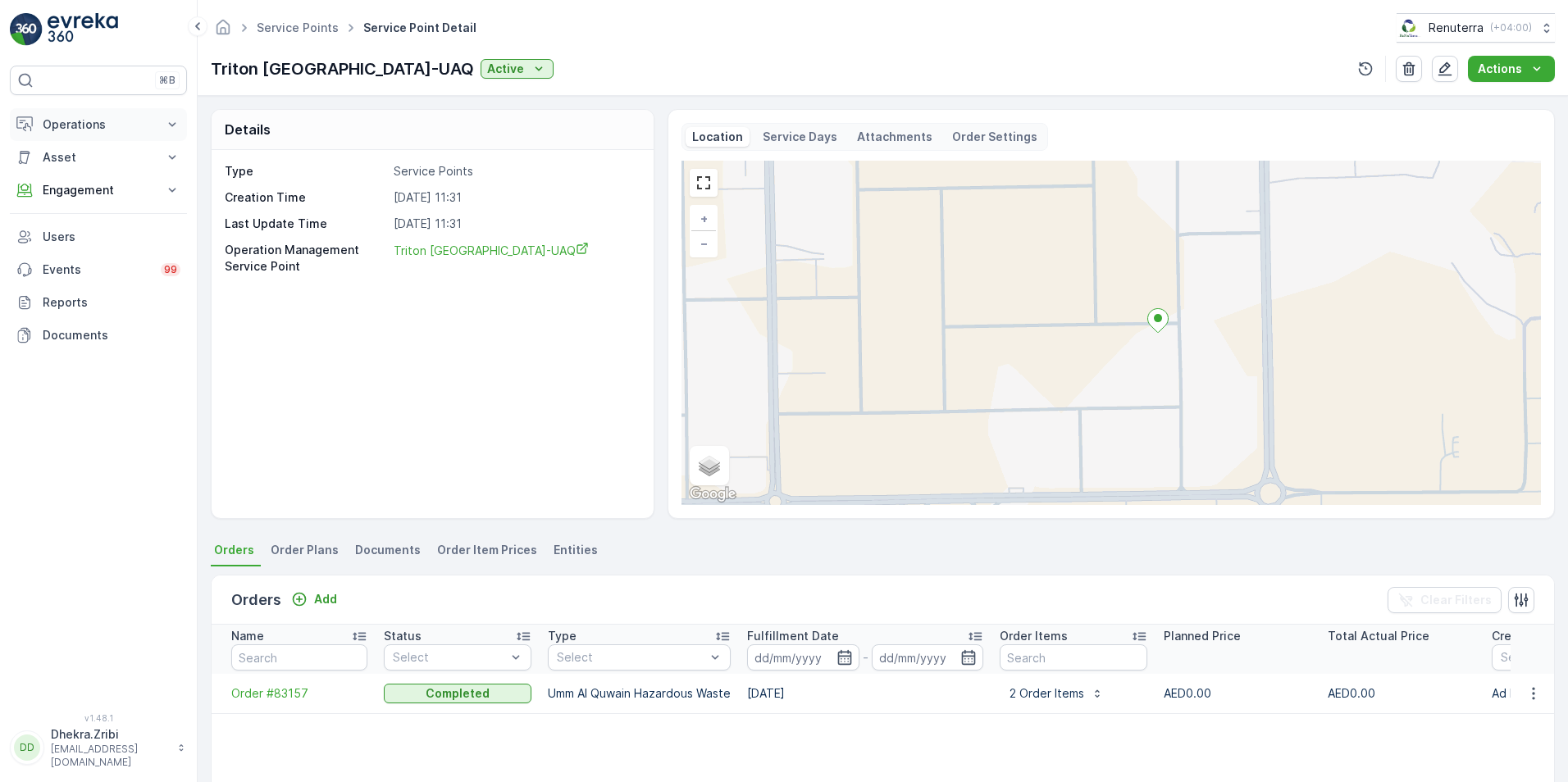
click at [179, 125] on icon at bounding box center [172, 125] width 16 height 16
click at [170, 299] on icon at bounding box center [172, 305] width 16 height 16
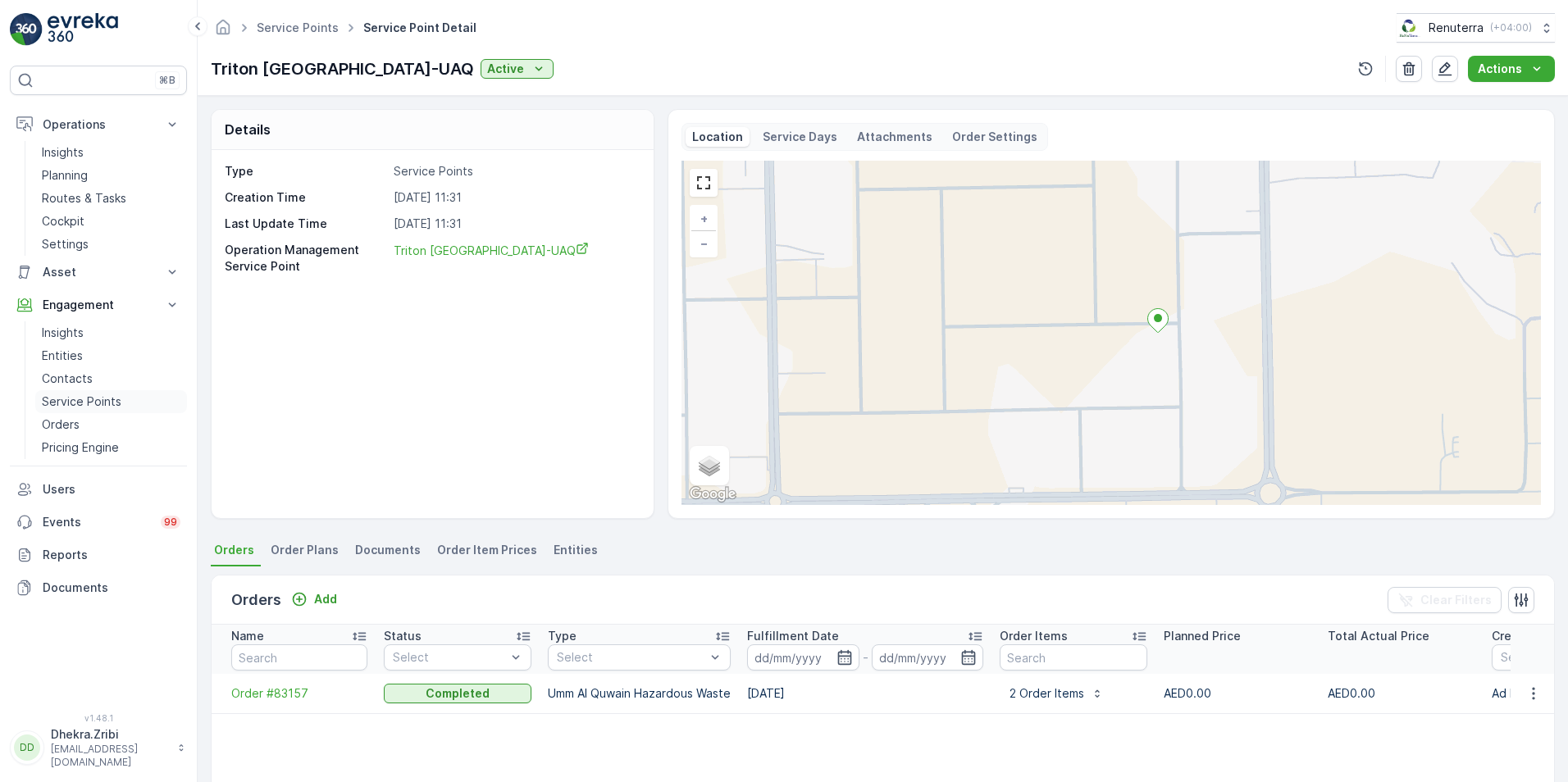
click at [97, 396] on p "Service Points" at bounding box center [81, 401] width 79 height 16
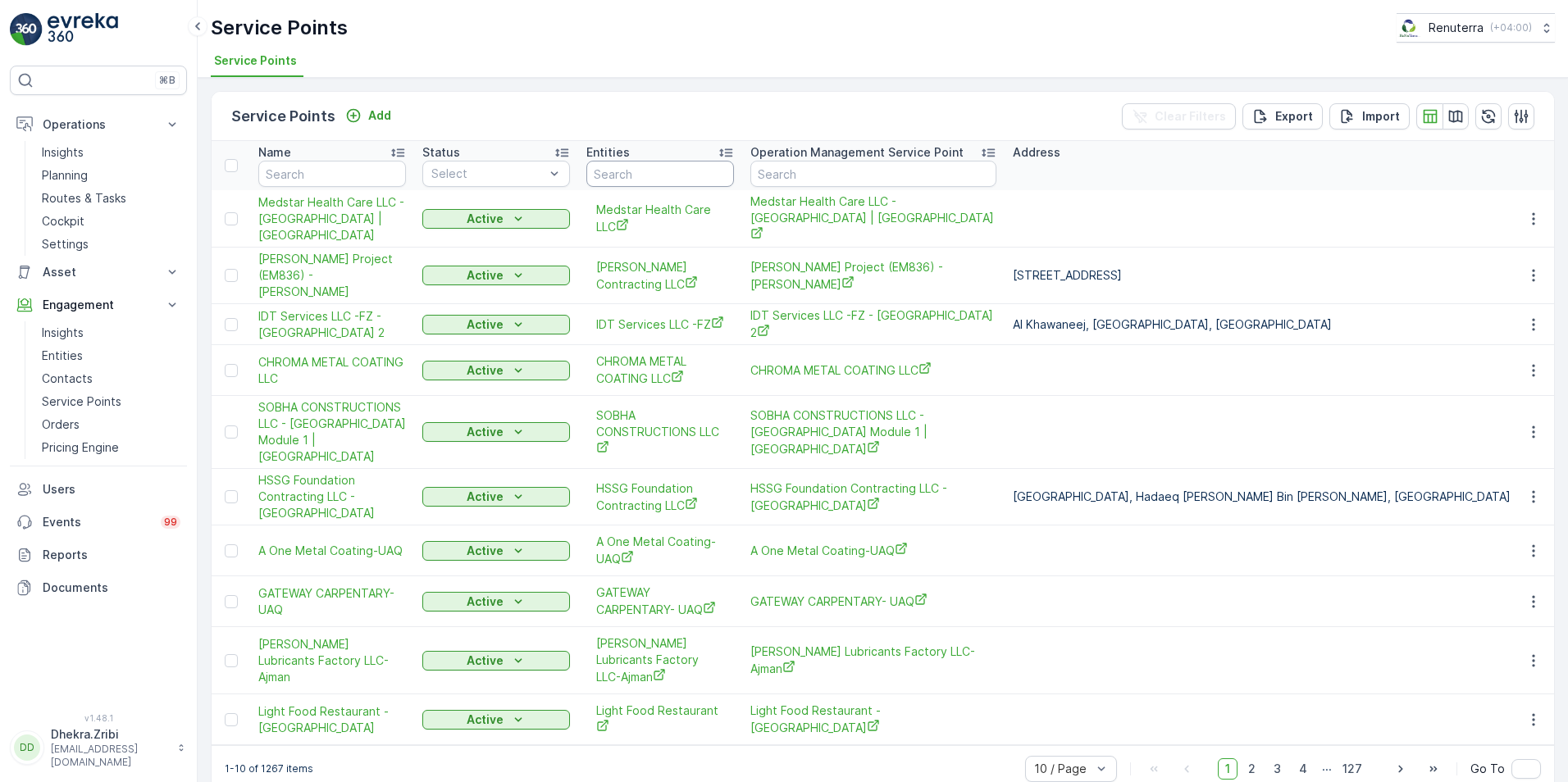
click at [638, 175] on input "text" at bounding box center [661, 173] width 148 height 26
type input "tri"
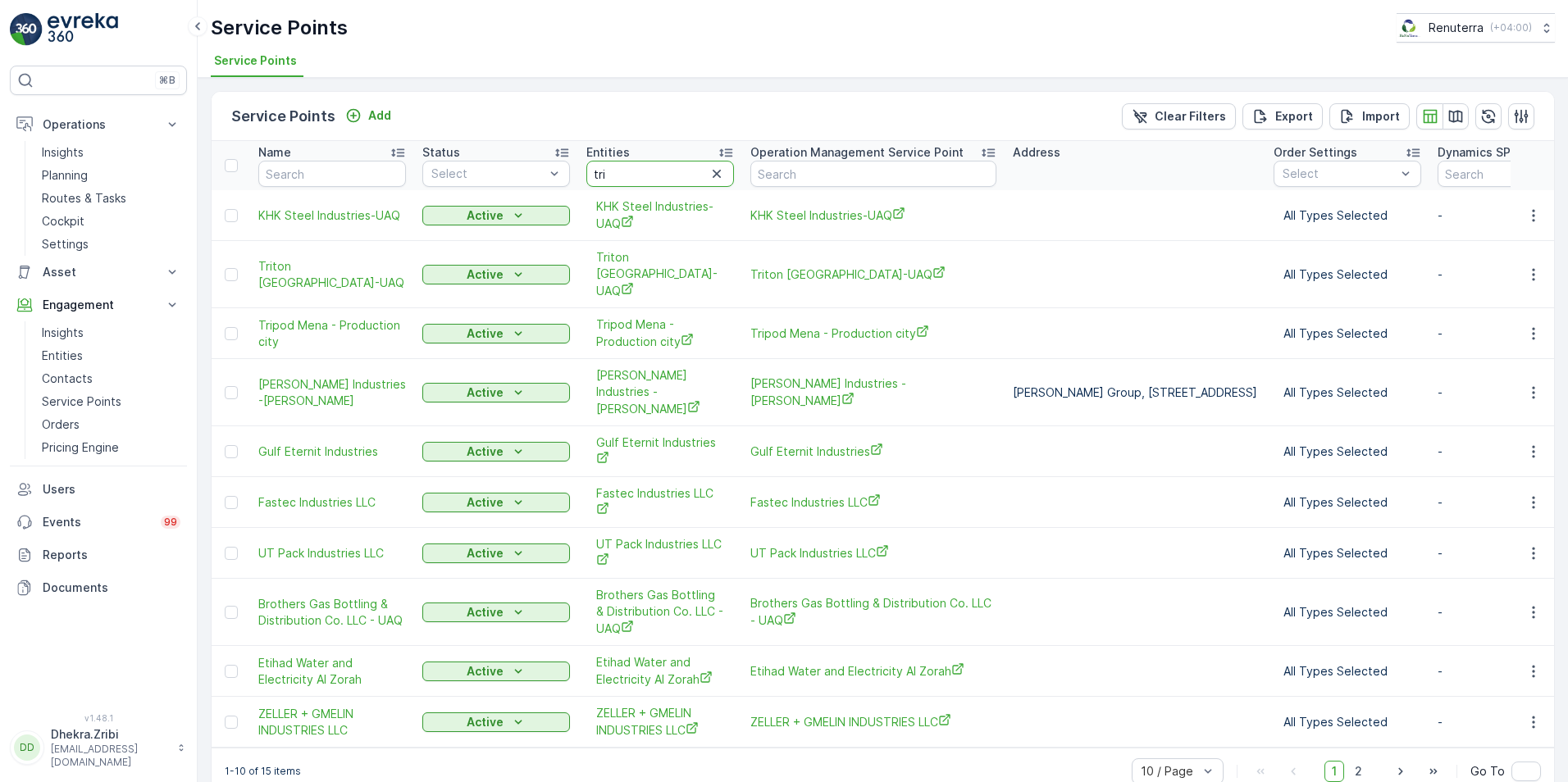
click at [612, 178] on input "tri" at bounding box center [661, 173] width 148 height 26
type input "triton"
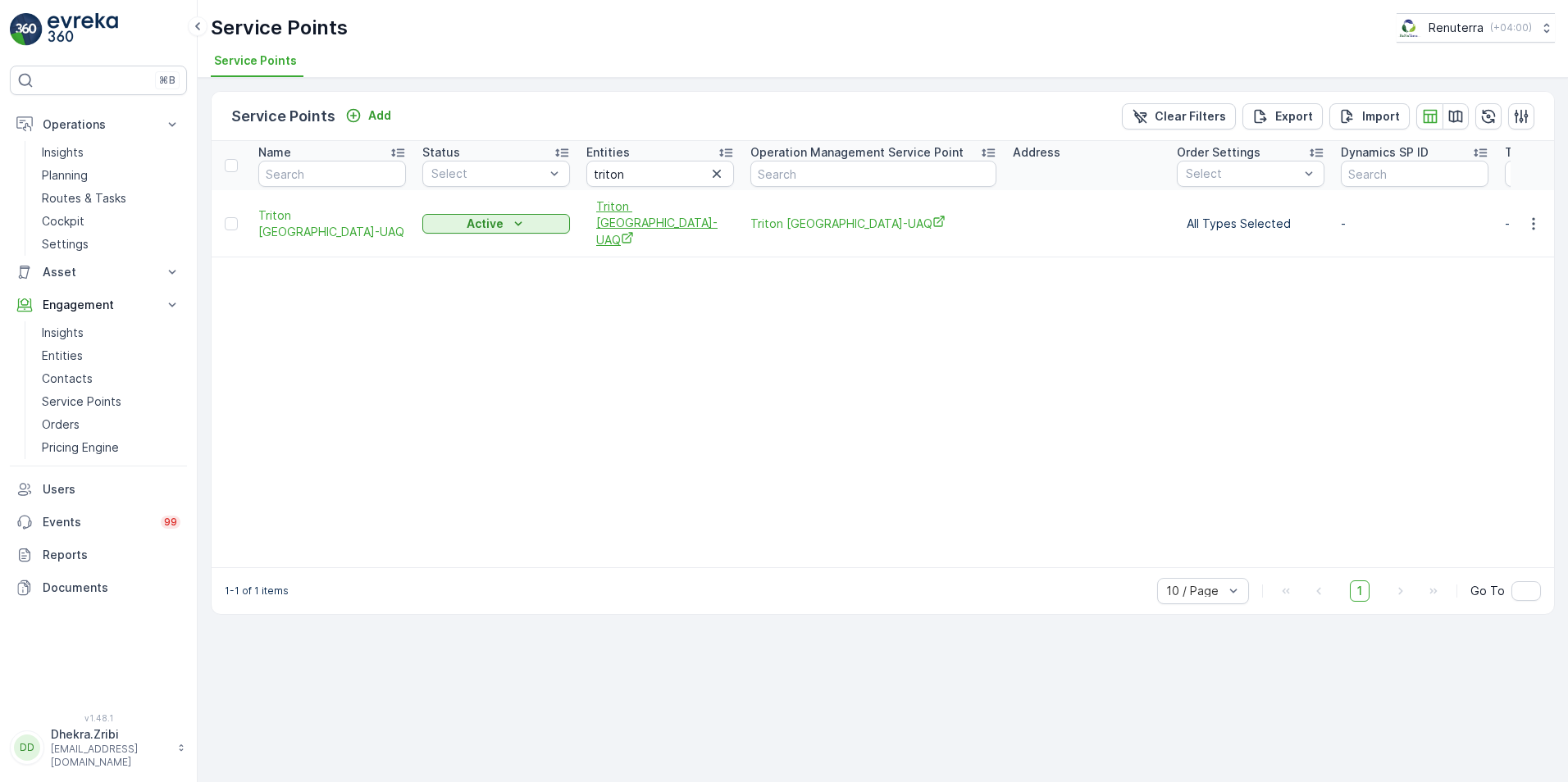
click at [642, 210] on span "Triton [GEOGRAPHIC_DATA]-UAQ" at bounding box center [660, 223] width 128 height 50
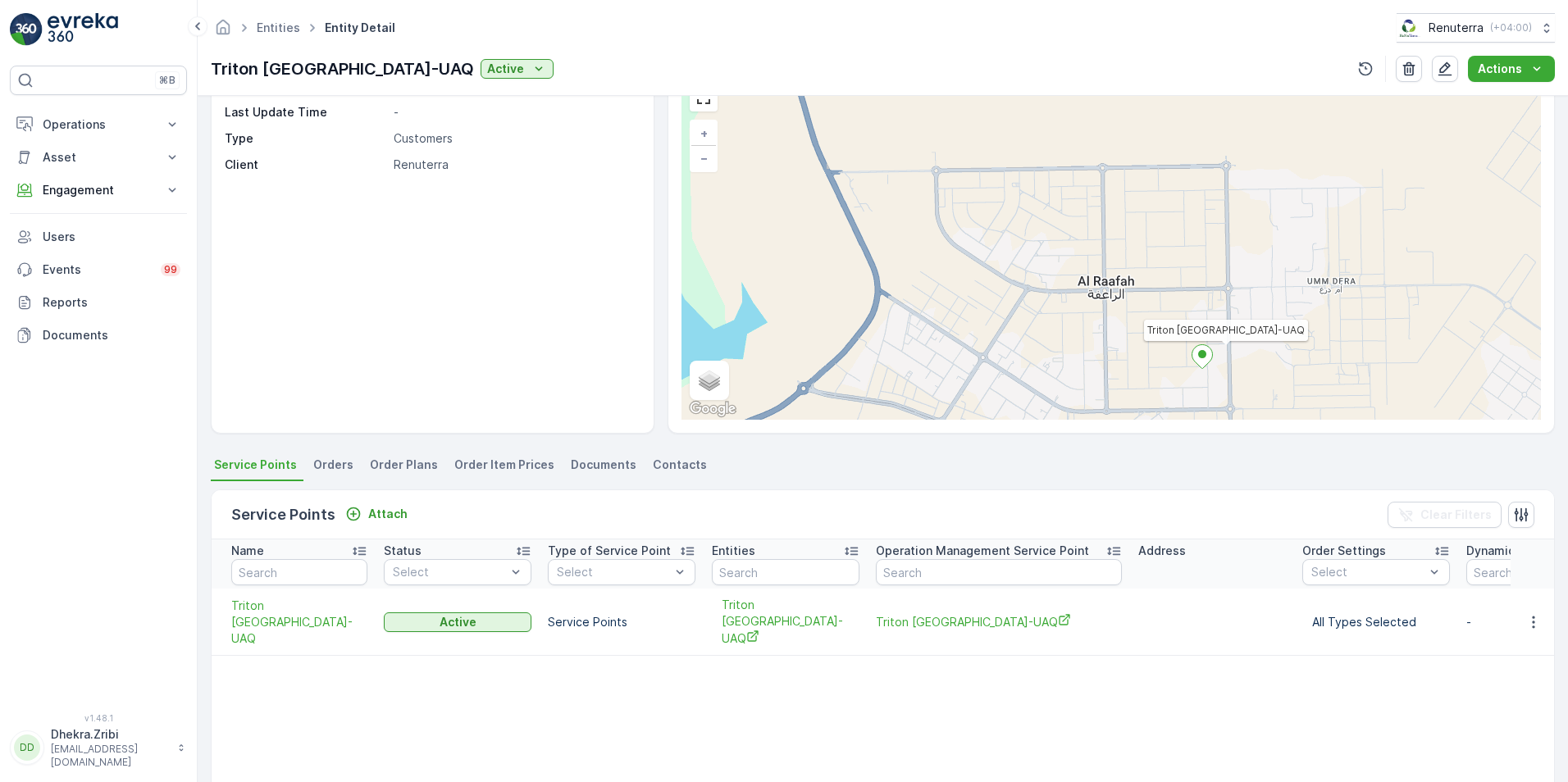
scroll to position [164, 0]
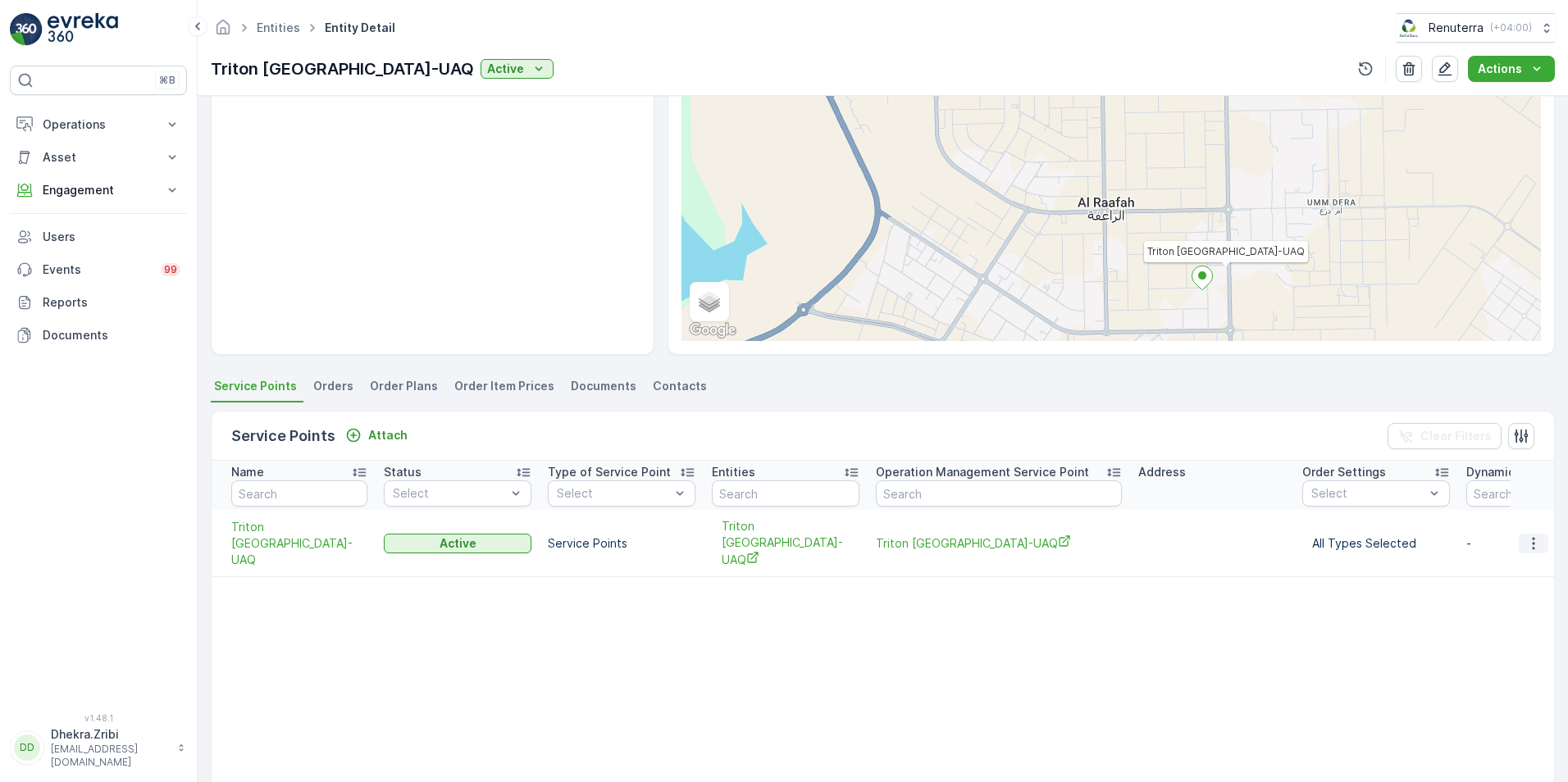
click at [1531, 542] on icon "button" at bounding box center [1534, 544] width 16 height 16
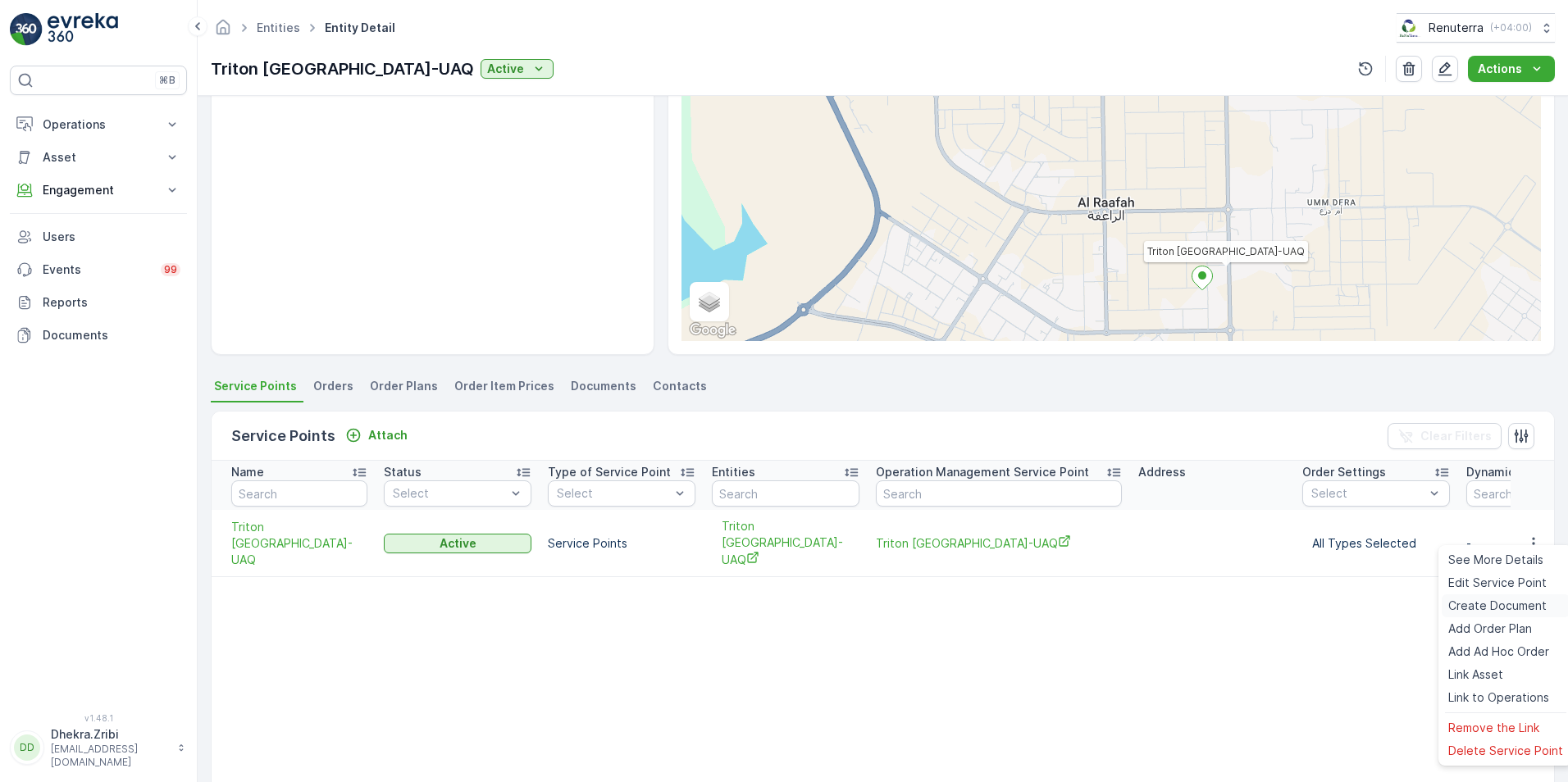
click at [1496, 610] on span "Create Document" at bounding box center [1498, 606] width 99 height 16
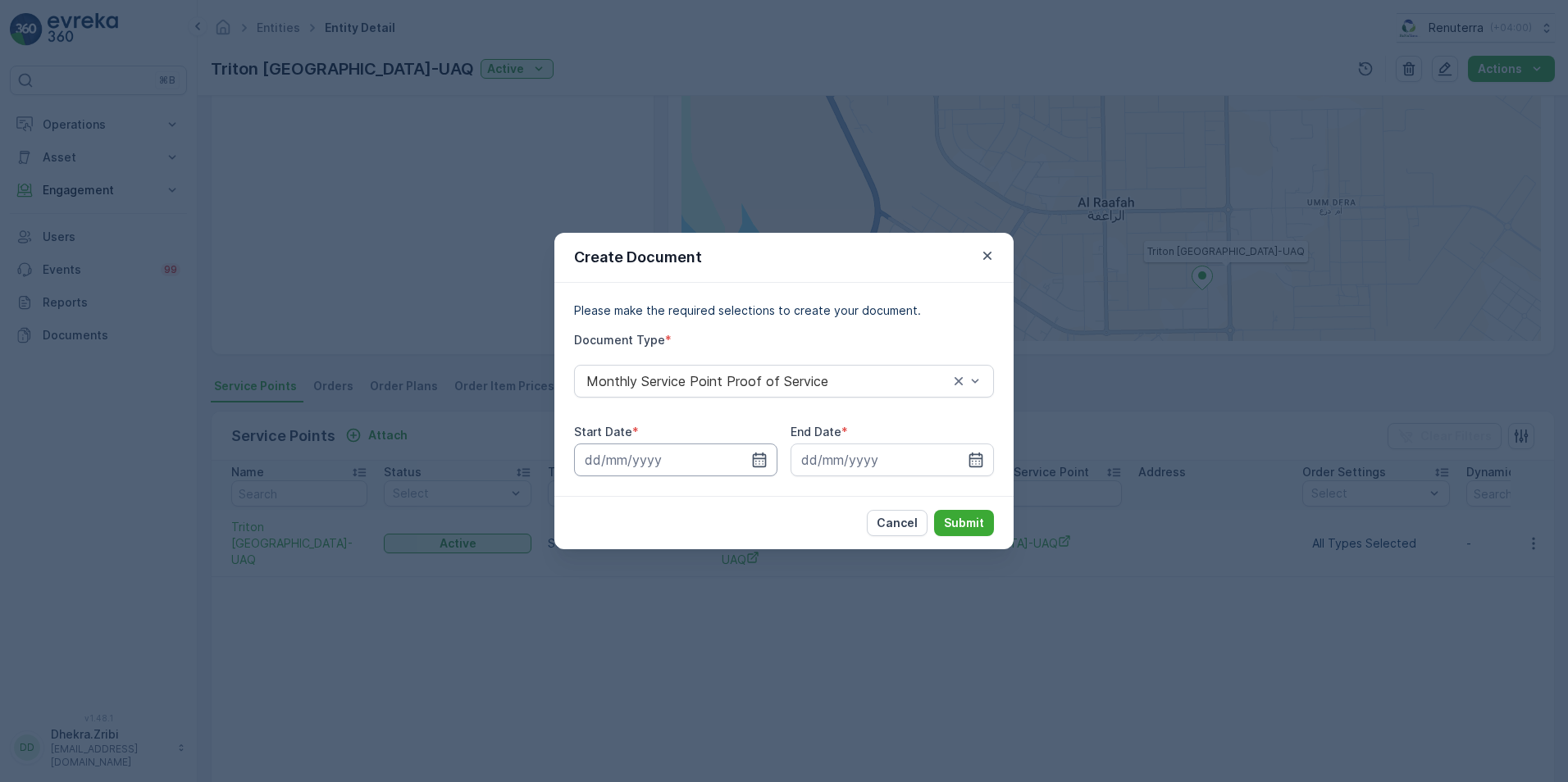
click at [755, 451] on input at bounding box center [675, 460] width 204 height 33
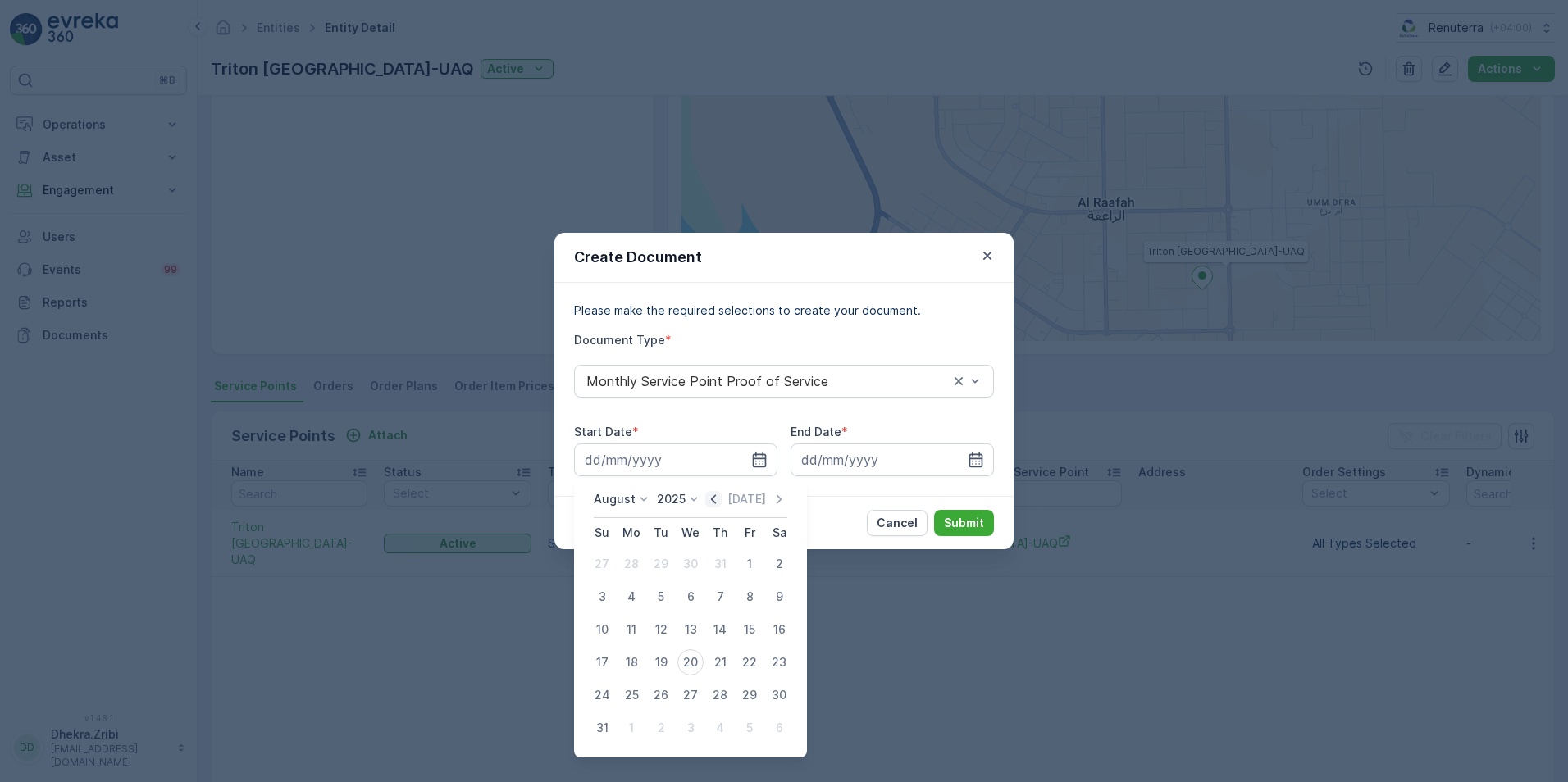
click at [716, 506] on icon "button" at bounding box center [714, 499] width 16 height 16
click at [601, 660] on div "20" at bounding box center [601, 662] width 26 height 26
type input "20.07.2025"
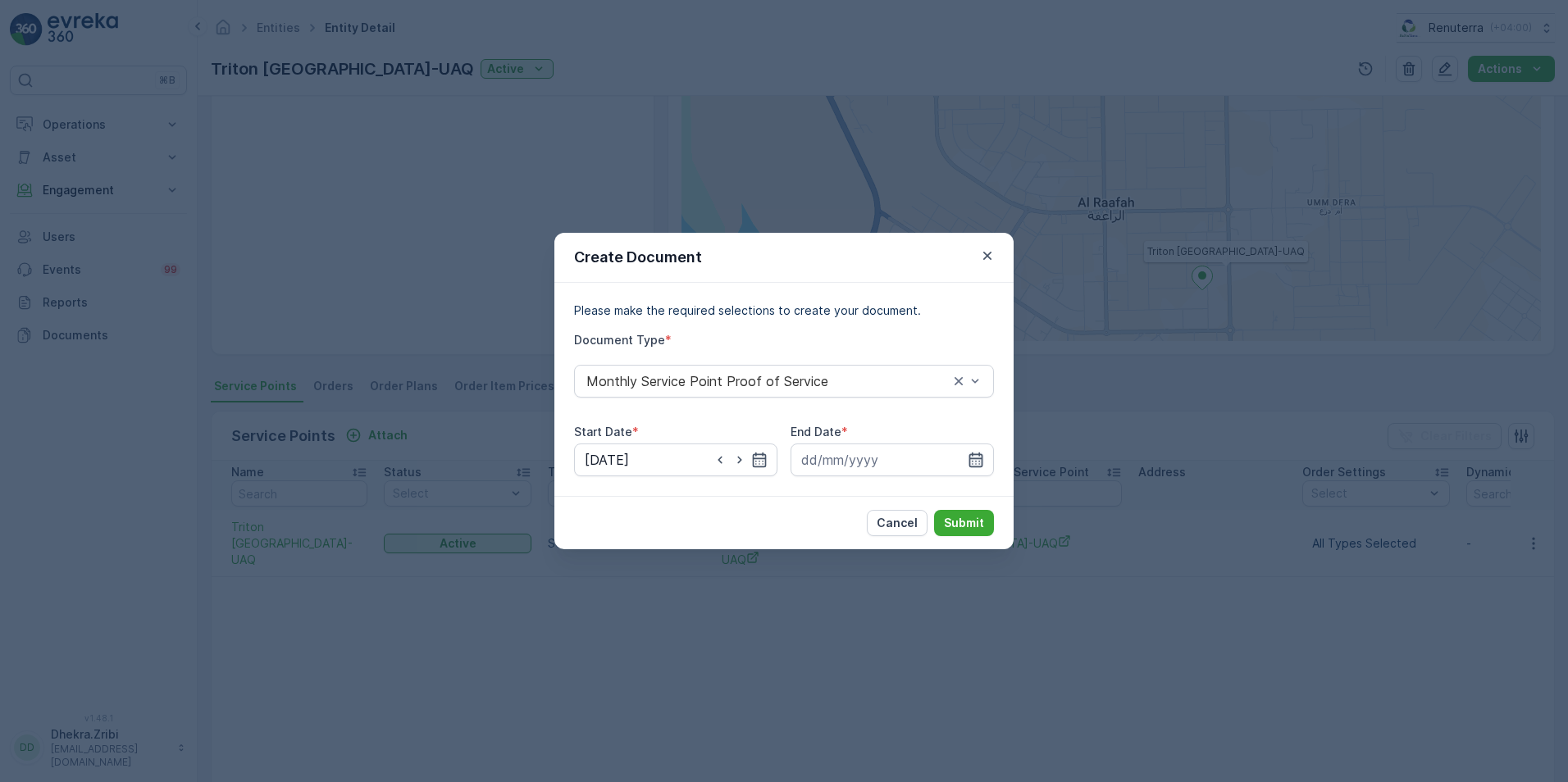
click at [974, 457] on icon "button" at bounding box center [976, 460] width 16 height 16
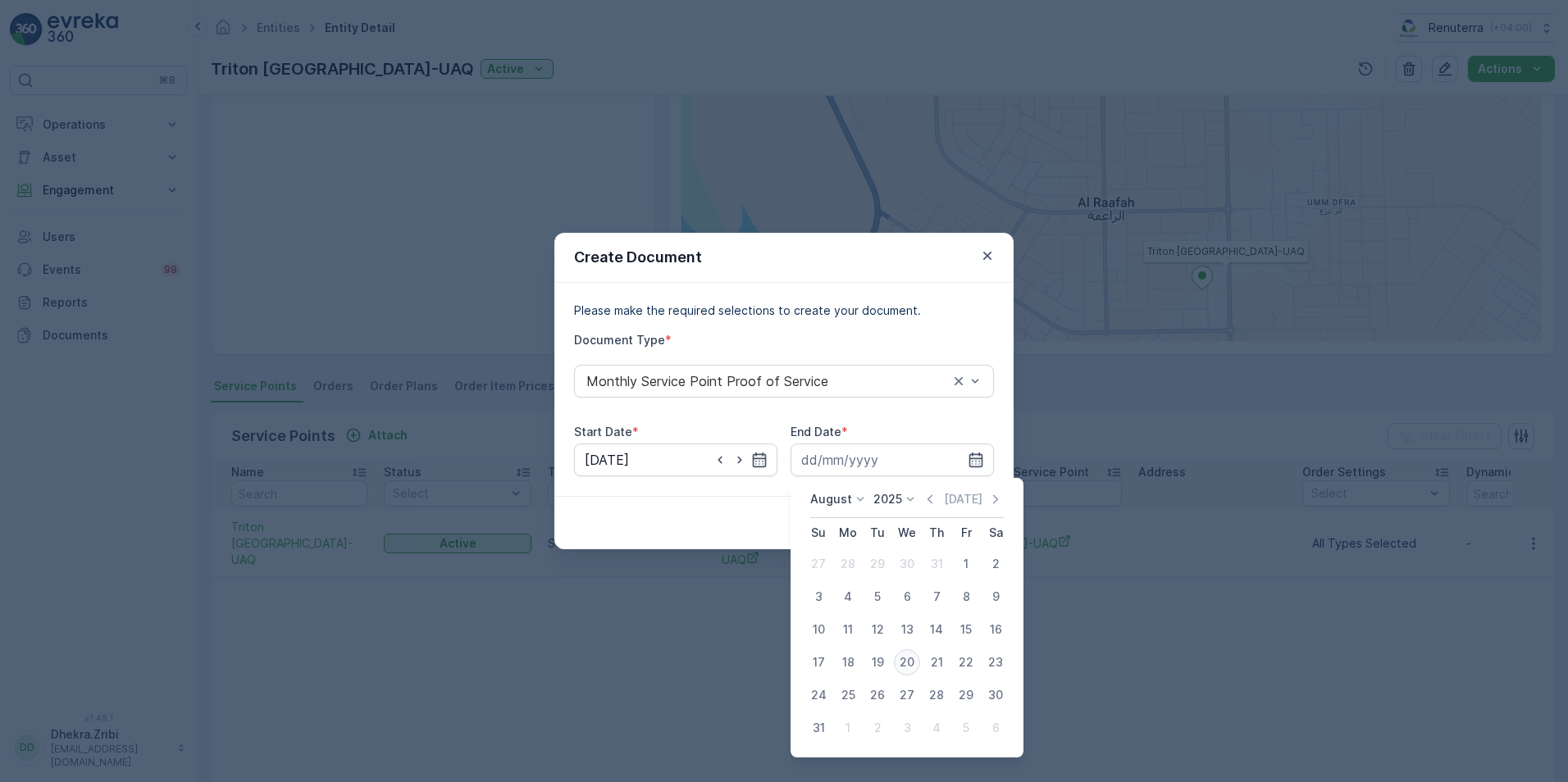
click at [906, 660] on div "20" at bounding box center [907, 662] width 26 height 26
type input "20.08.2025"
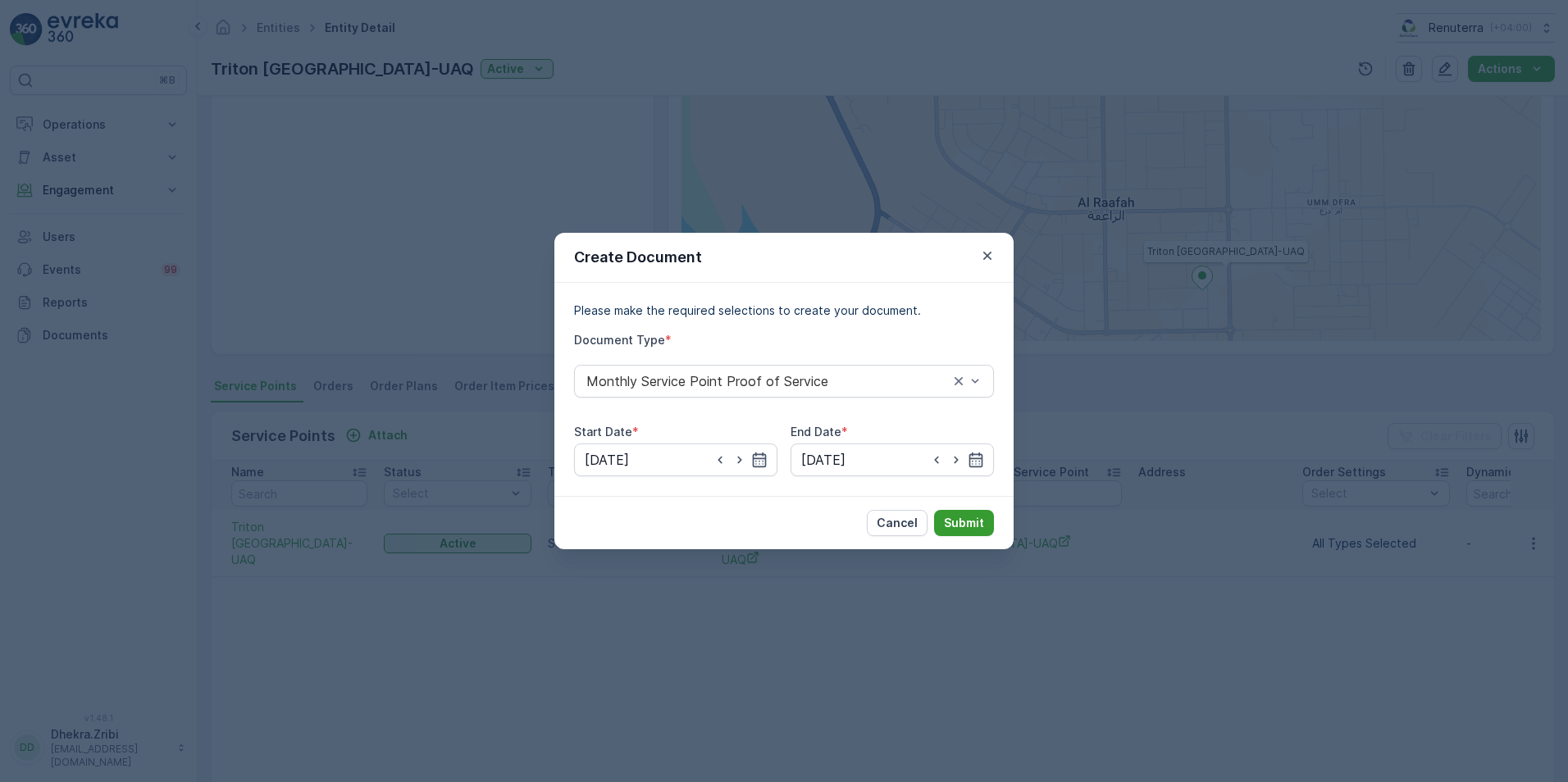
click at [958, 526] on p "Submit" at bounding box center [964, 523] width 40 height 16
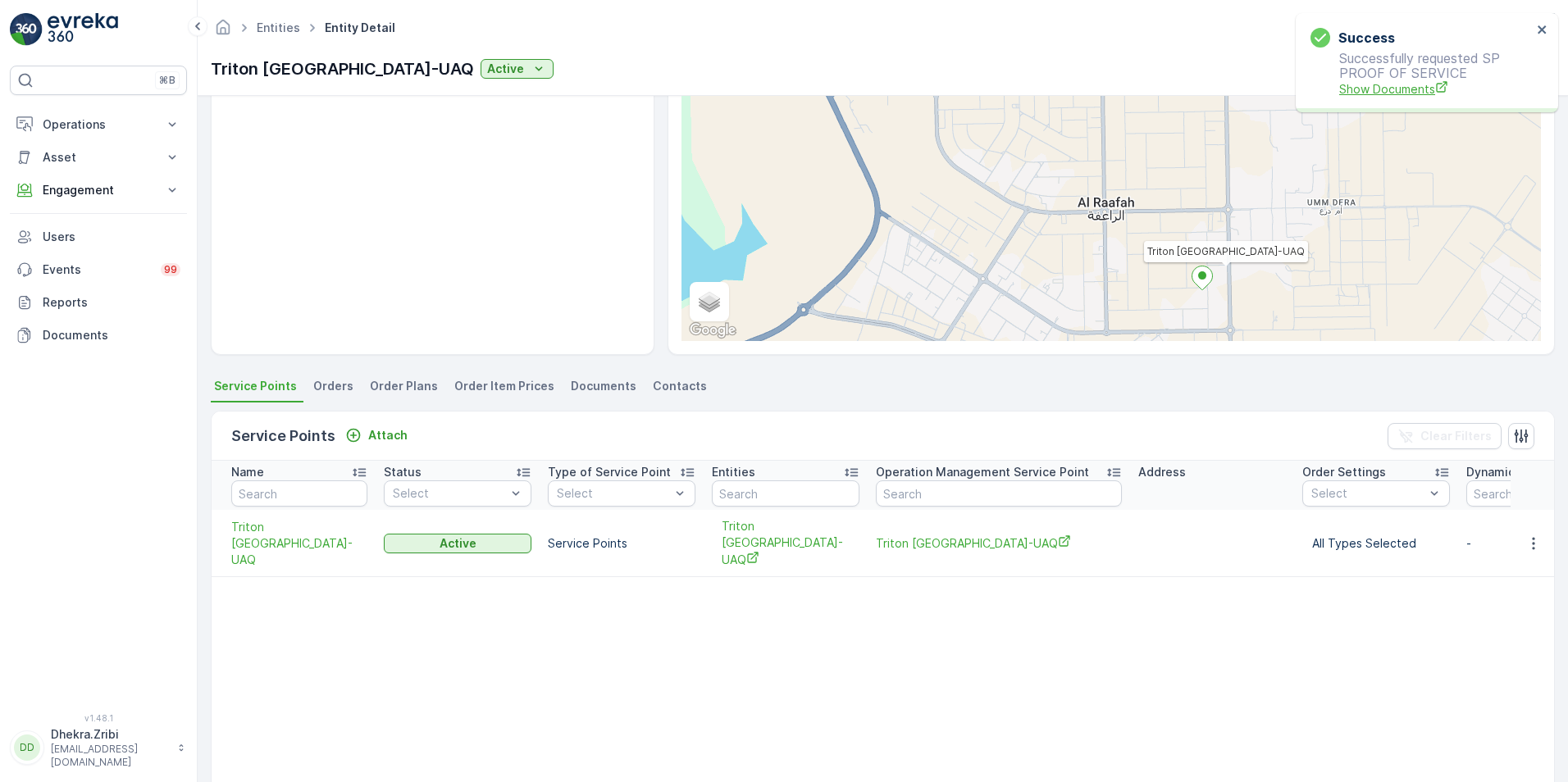
click at [1380, 93] on span "Show Documents" at bounding box center [1436, 89] width 193 height 17
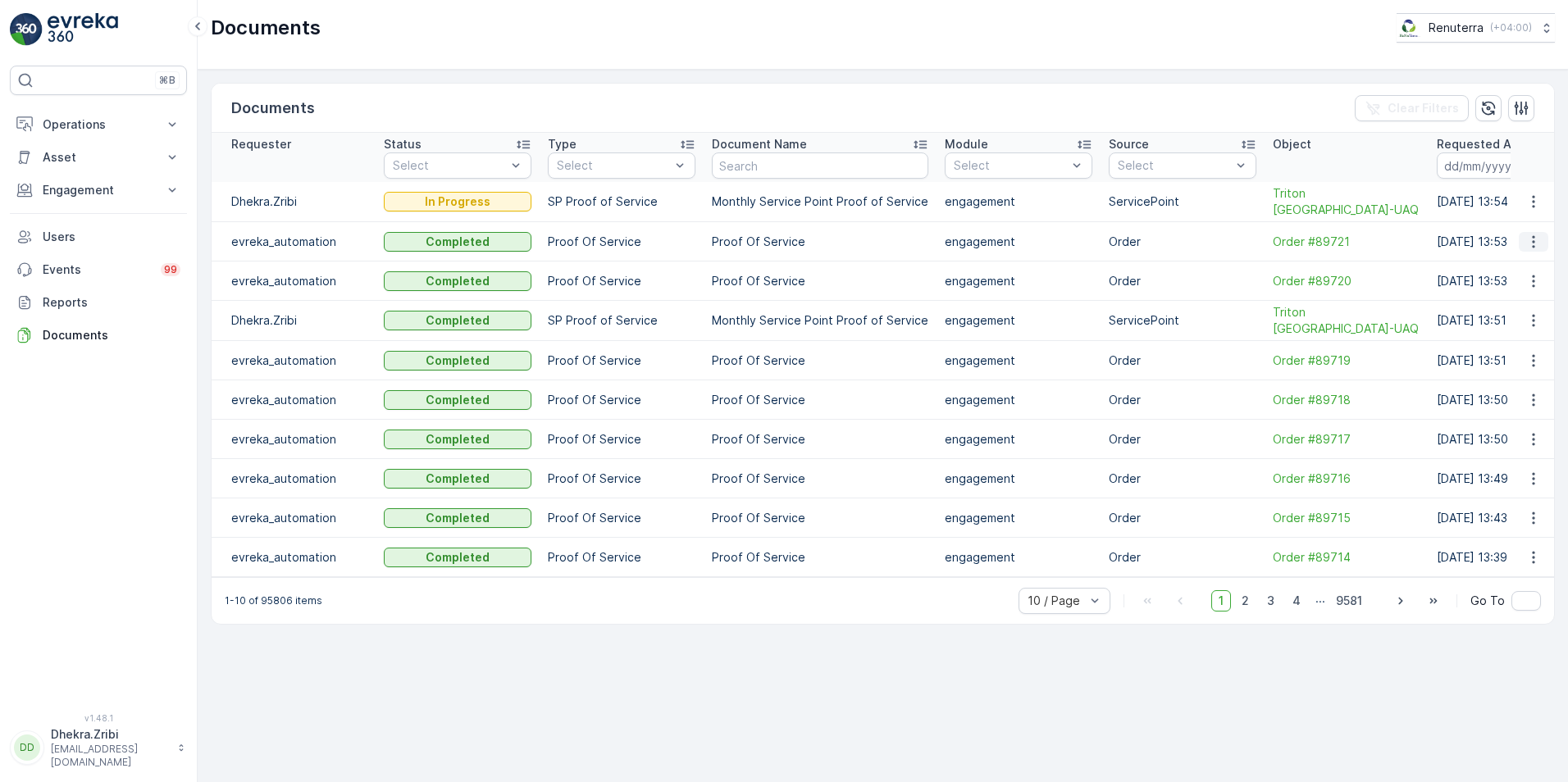
click at [1542, 245] on icon "button" at bounding box center [1534, 242] width 16 height 16
click at [1534, 236] on icon "button" at bounding box center [1533, 241] width 3 height 12
click at [1529, 266] on span "See Details" at bounding box center [1529, 266] width 63 height 16
click at [1530, 203] on icon "button" at bounding box center [1534, 202] width 16 height 16
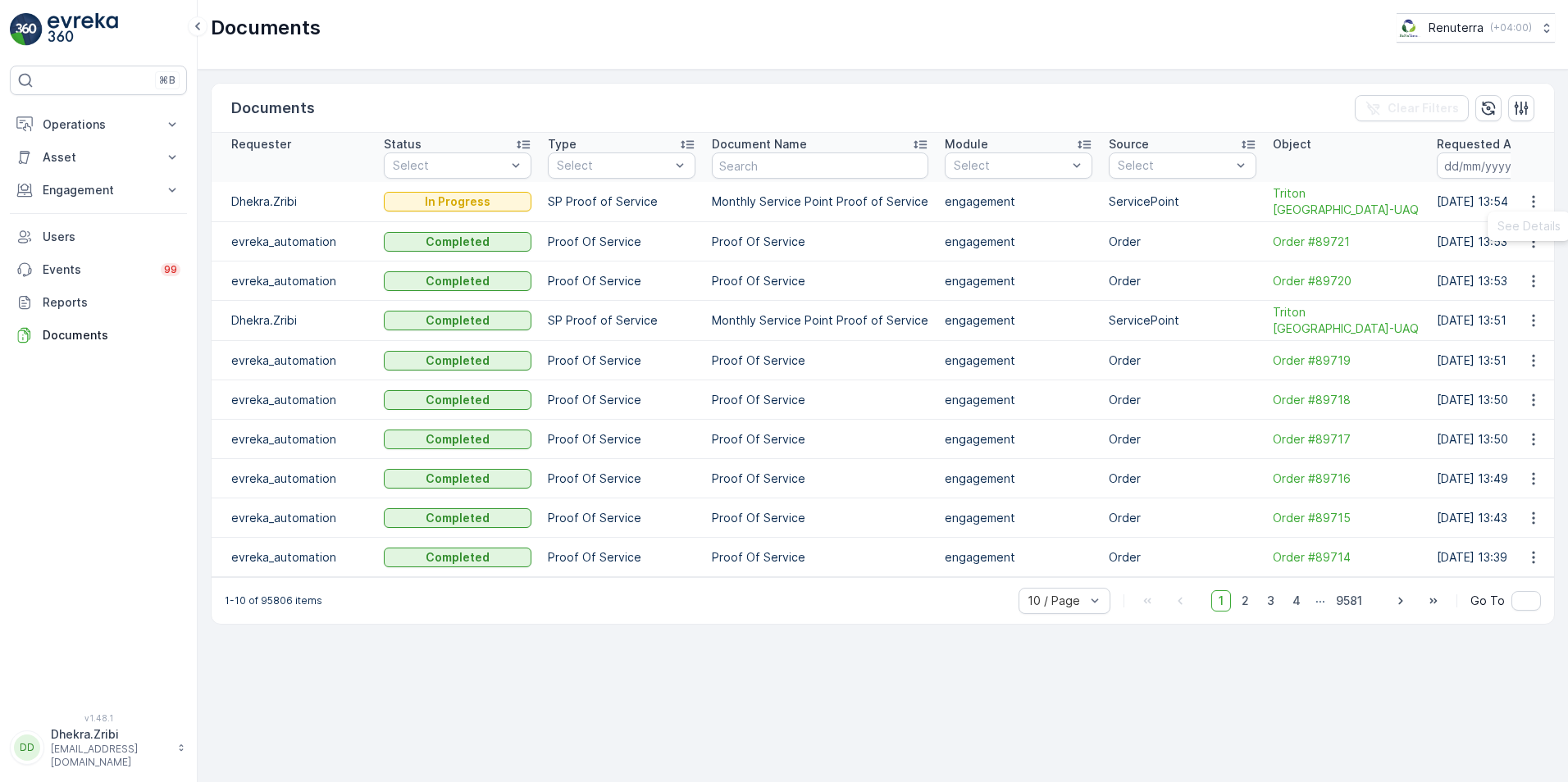
click at [1373, 160] on th "Object" at bounding box center [1347, 158] width 164 height 49
click at [72, 120] on p "Operations" at bounding box center [99, 125] width 111 height 16
click at [66, 386] on p "Events" at bounding box center [97, 384] width 109 height 16
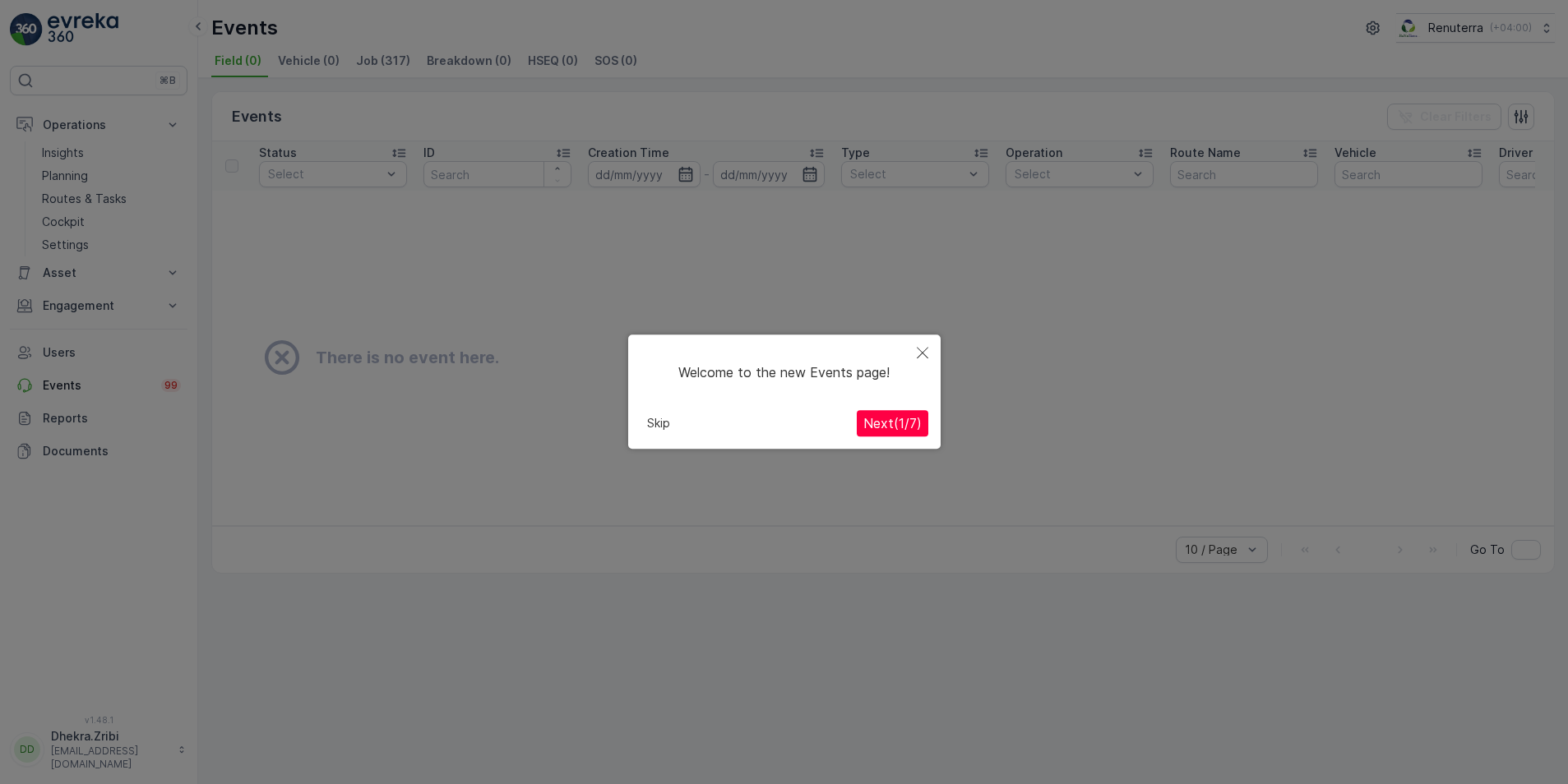
click at [927, 347] on icon "Close" at bounding box center [922, 352] width 12 height 12
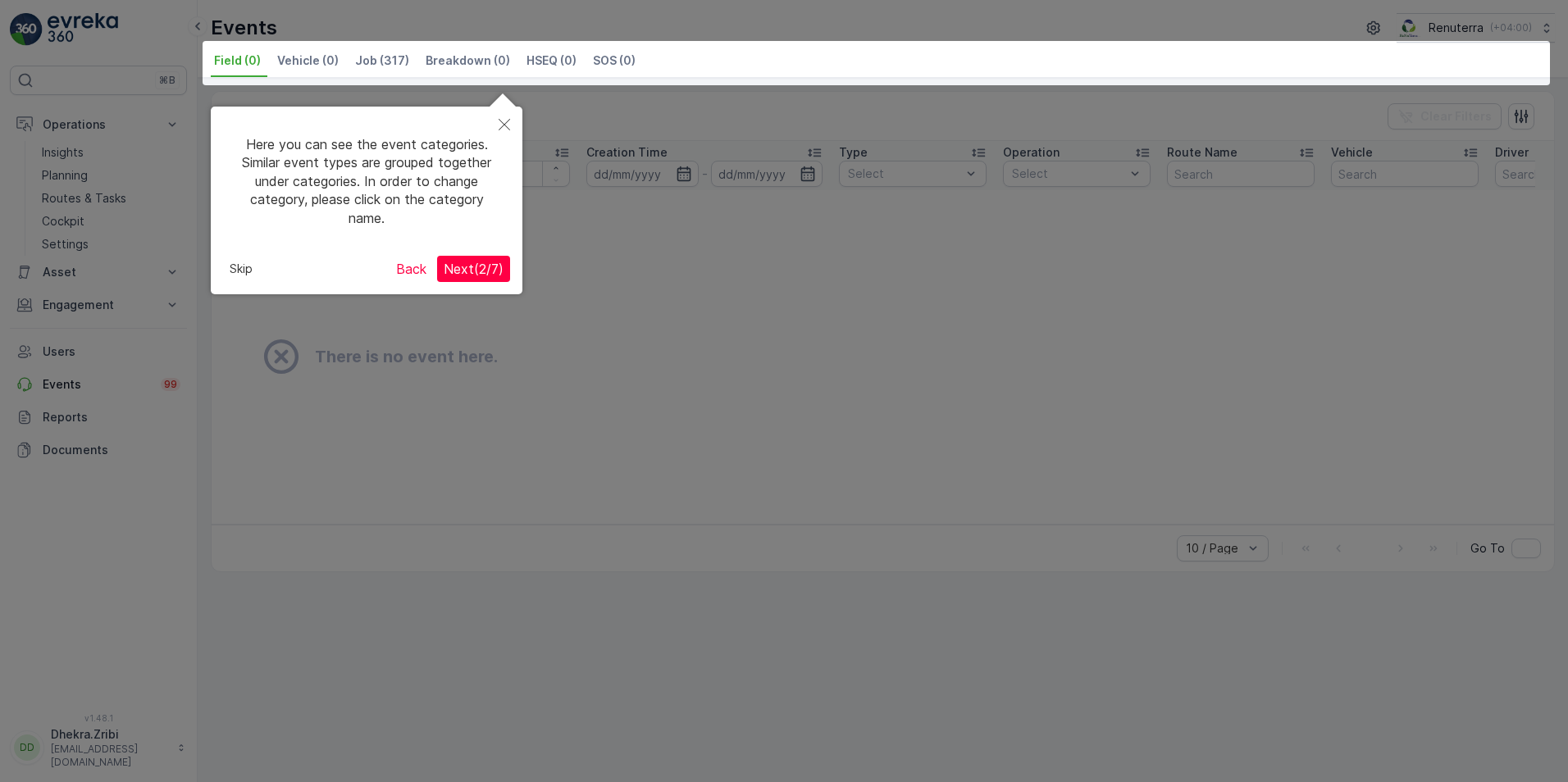
click at [401, 267] on button "Back" at bounding box center [412, 268] width 44 height 26
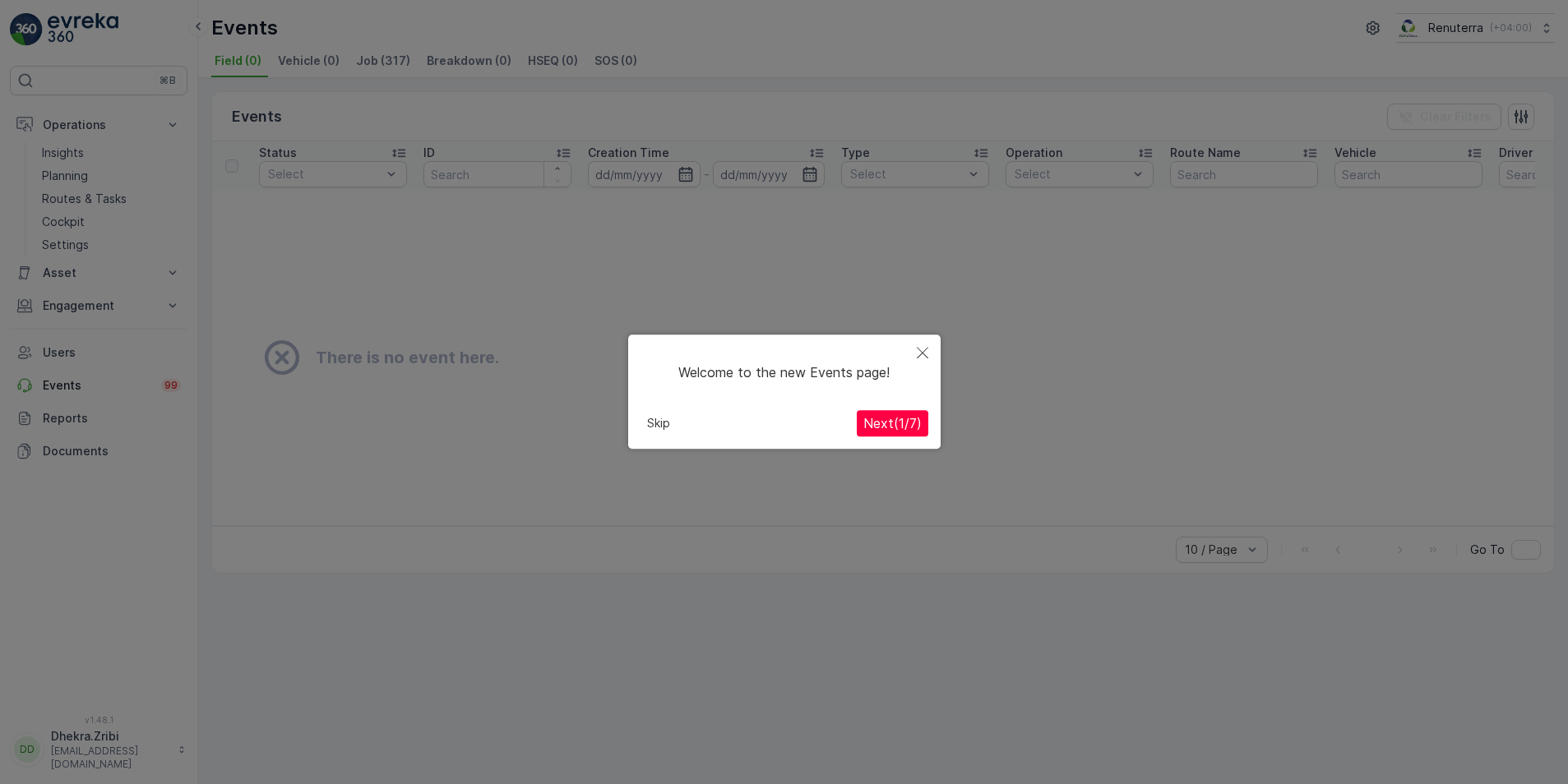
click at [109, 342] on div at bounding box center [784, 404] width 1568 height 810
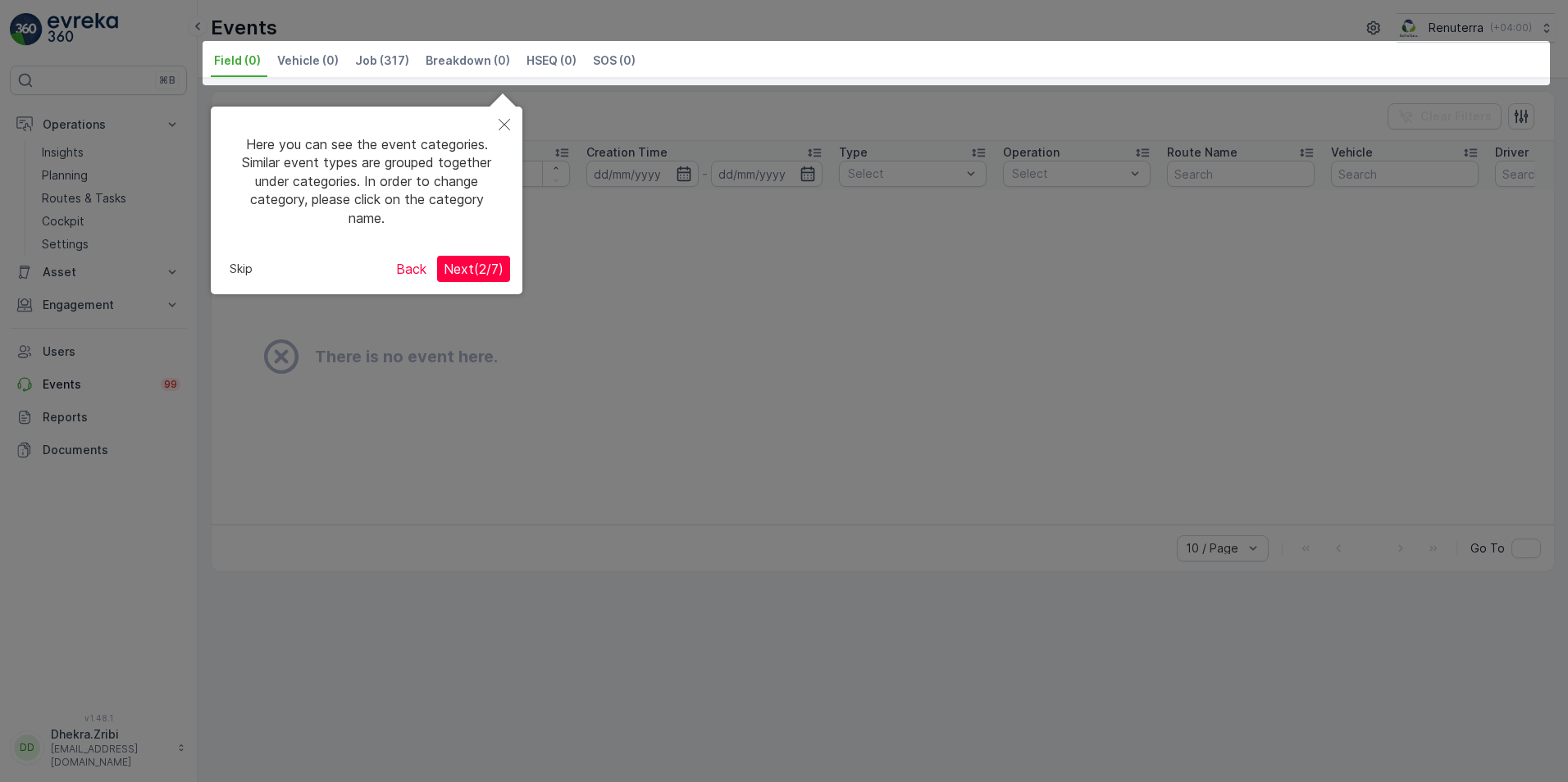
click at [504, 125] on icon "Close" at bounding box center [504, 124] width 12 height 12
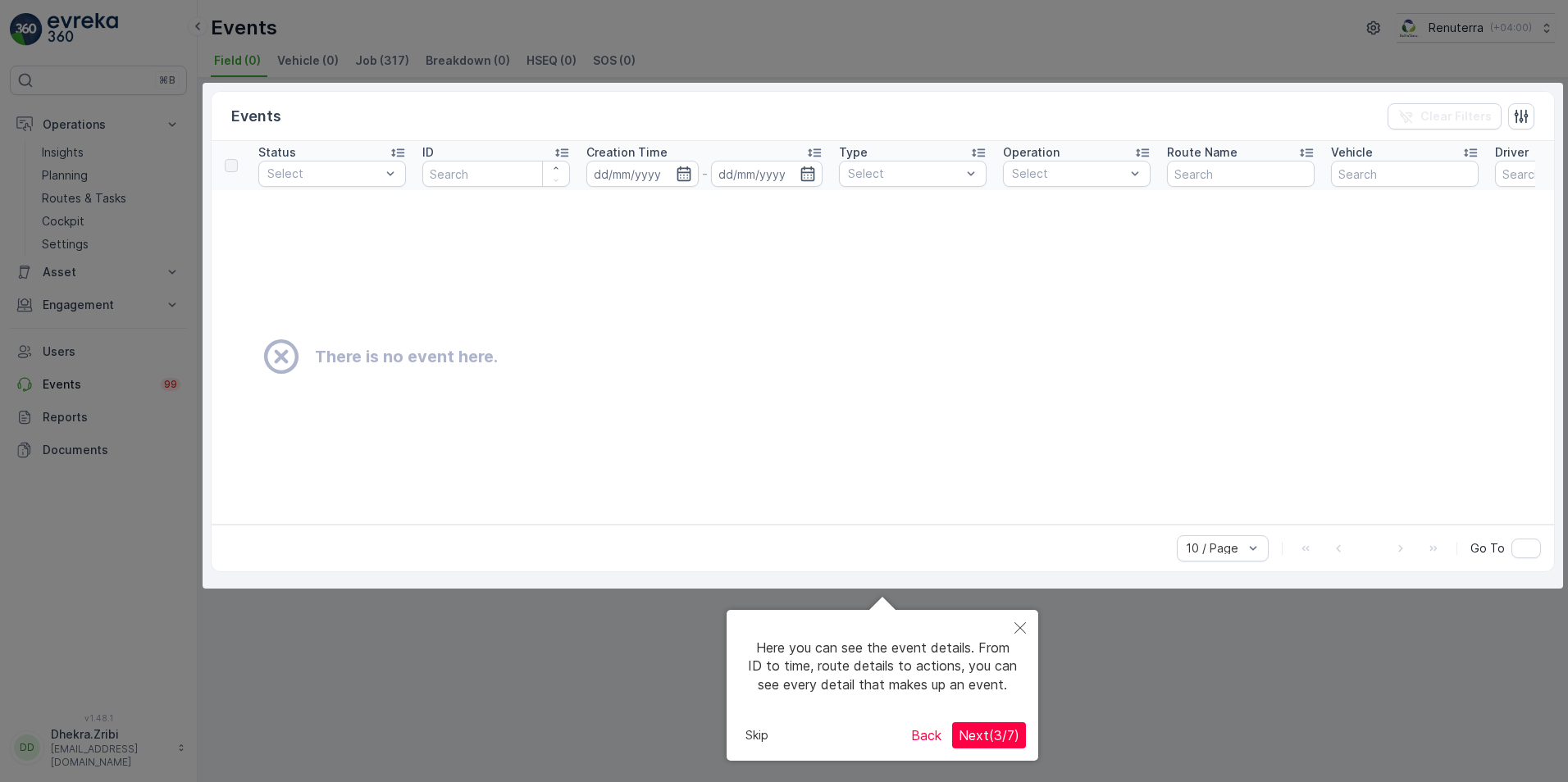
click at [1016, 620] on button "Close" at bounding box center [1020, 629] width 37 height 37
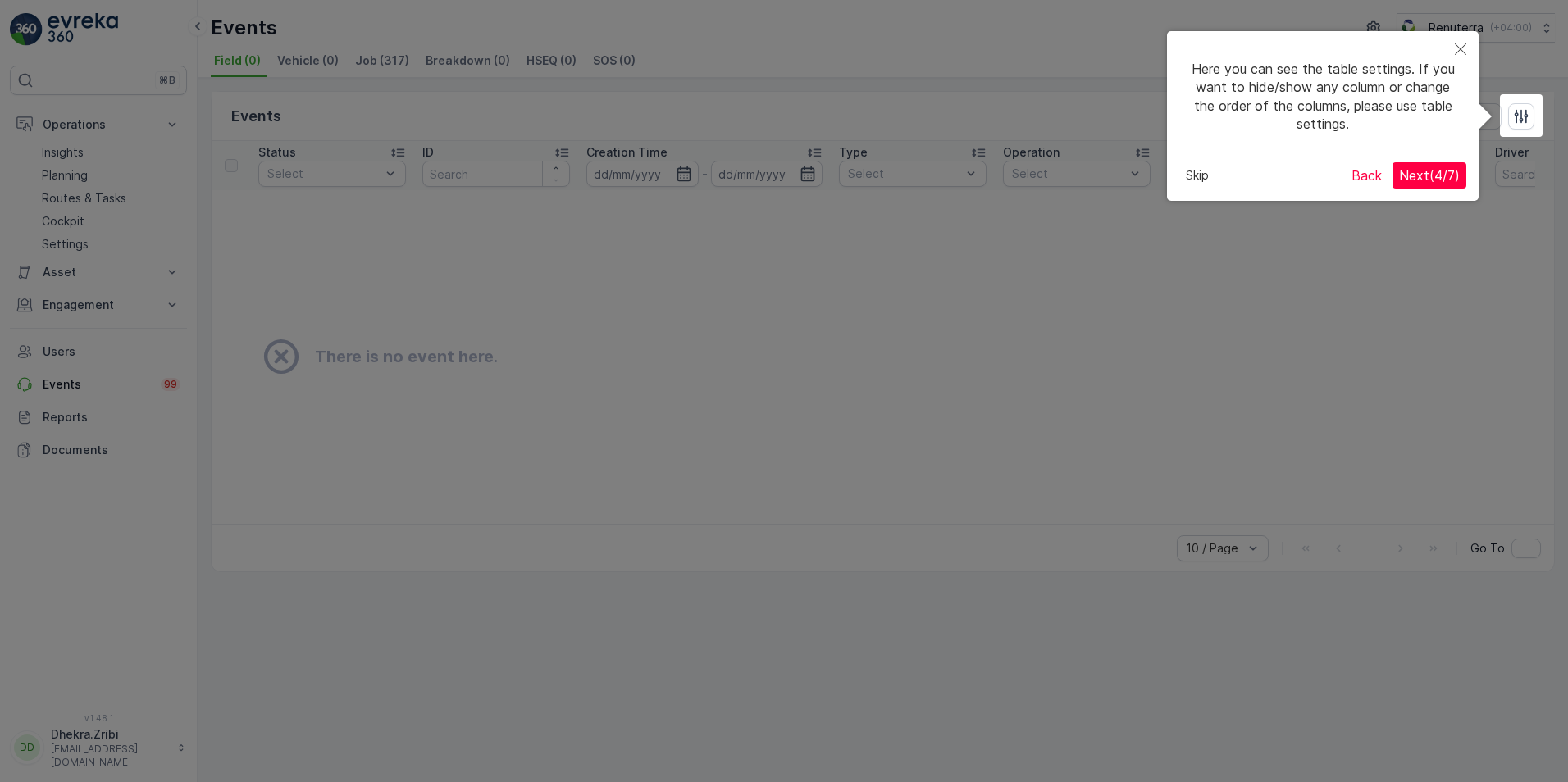
click at [1468, 47] on button "Close" at bounding box center [1461, 49] width 37 height 37
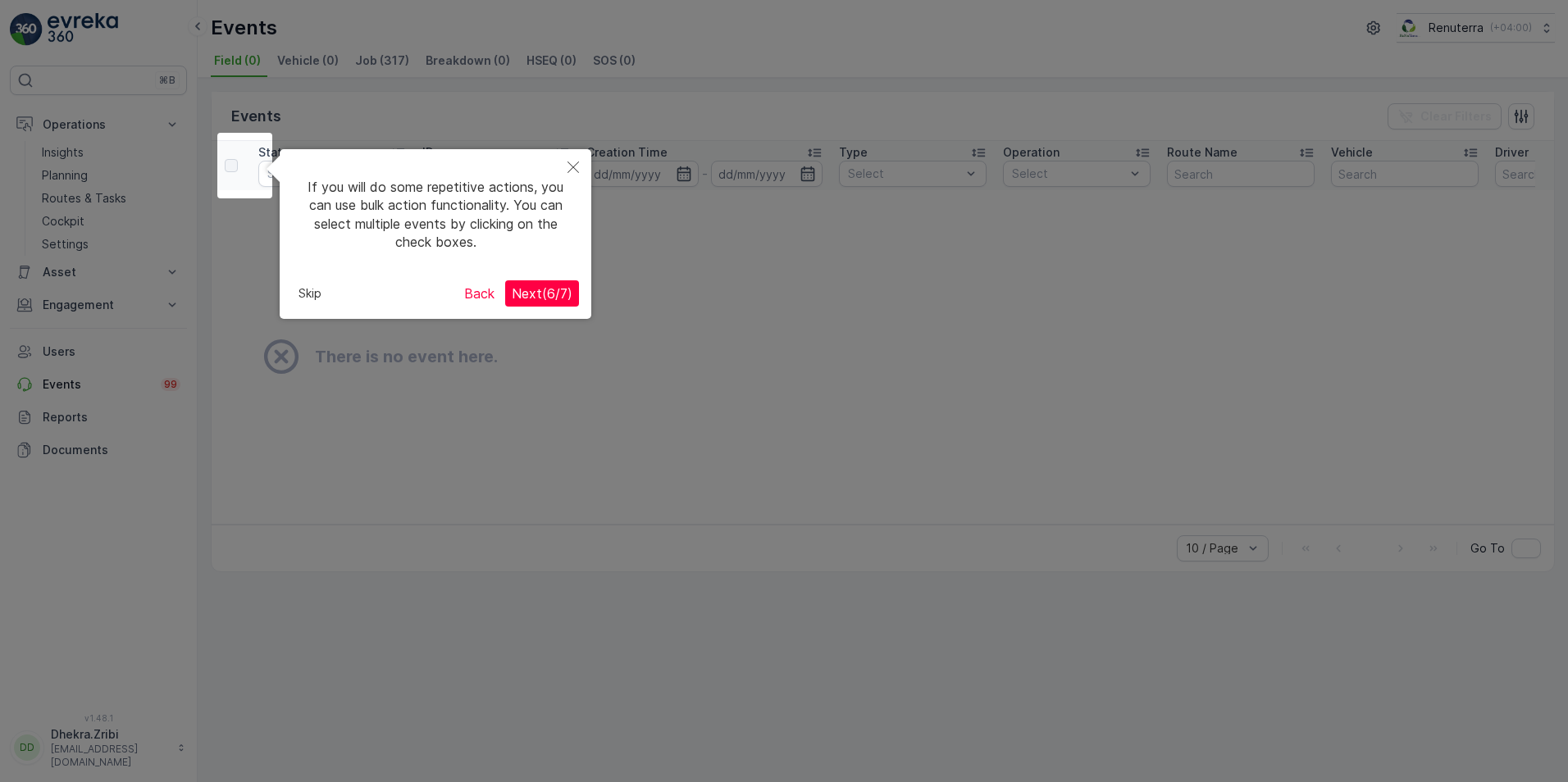
click at [579, 157] on button "Close" at bounding box center [573, 168] width 37 height 37
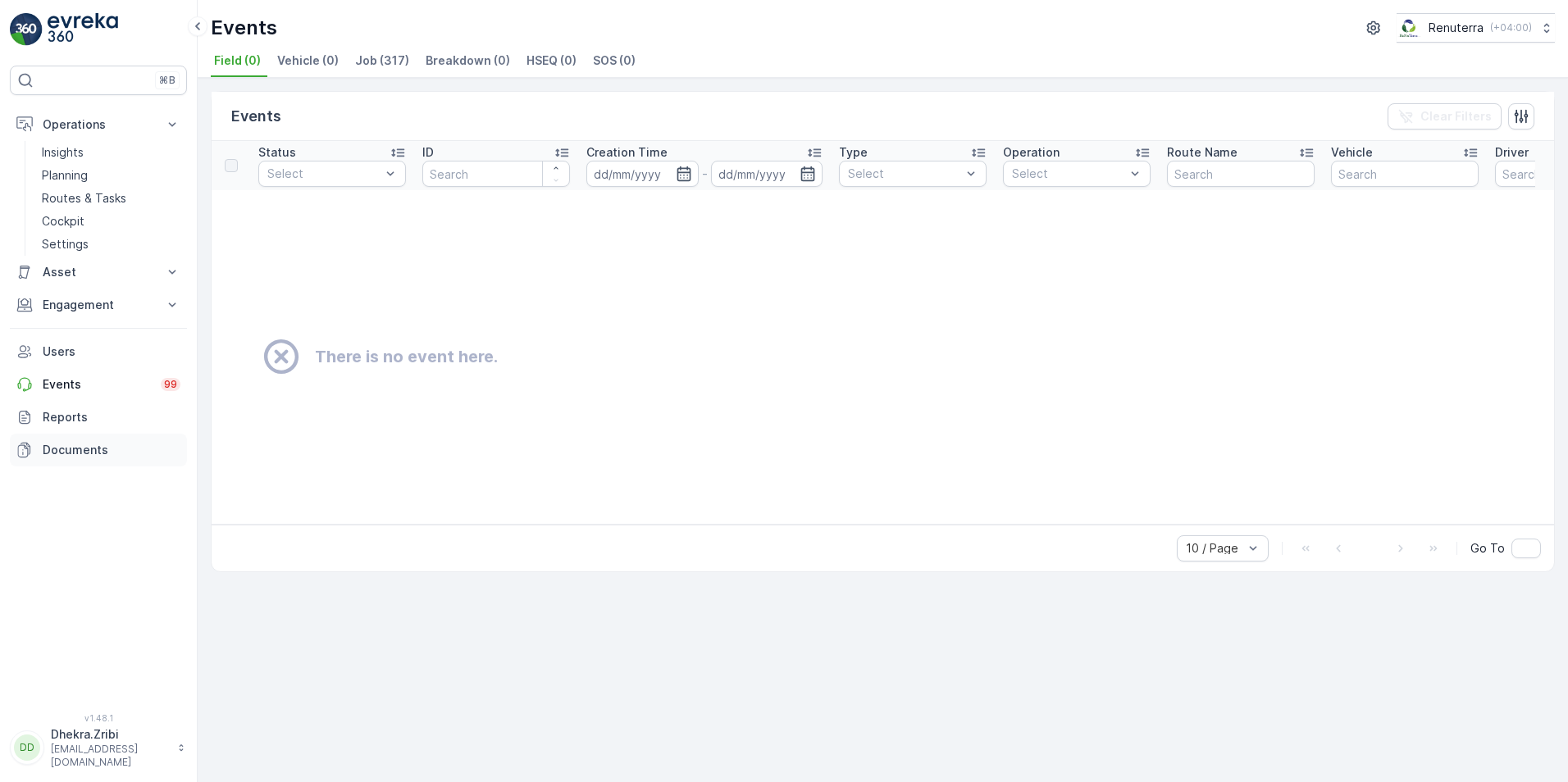
click at [106, 448] on p "Documents" at bounding box center [111, 450] width 138 height 16
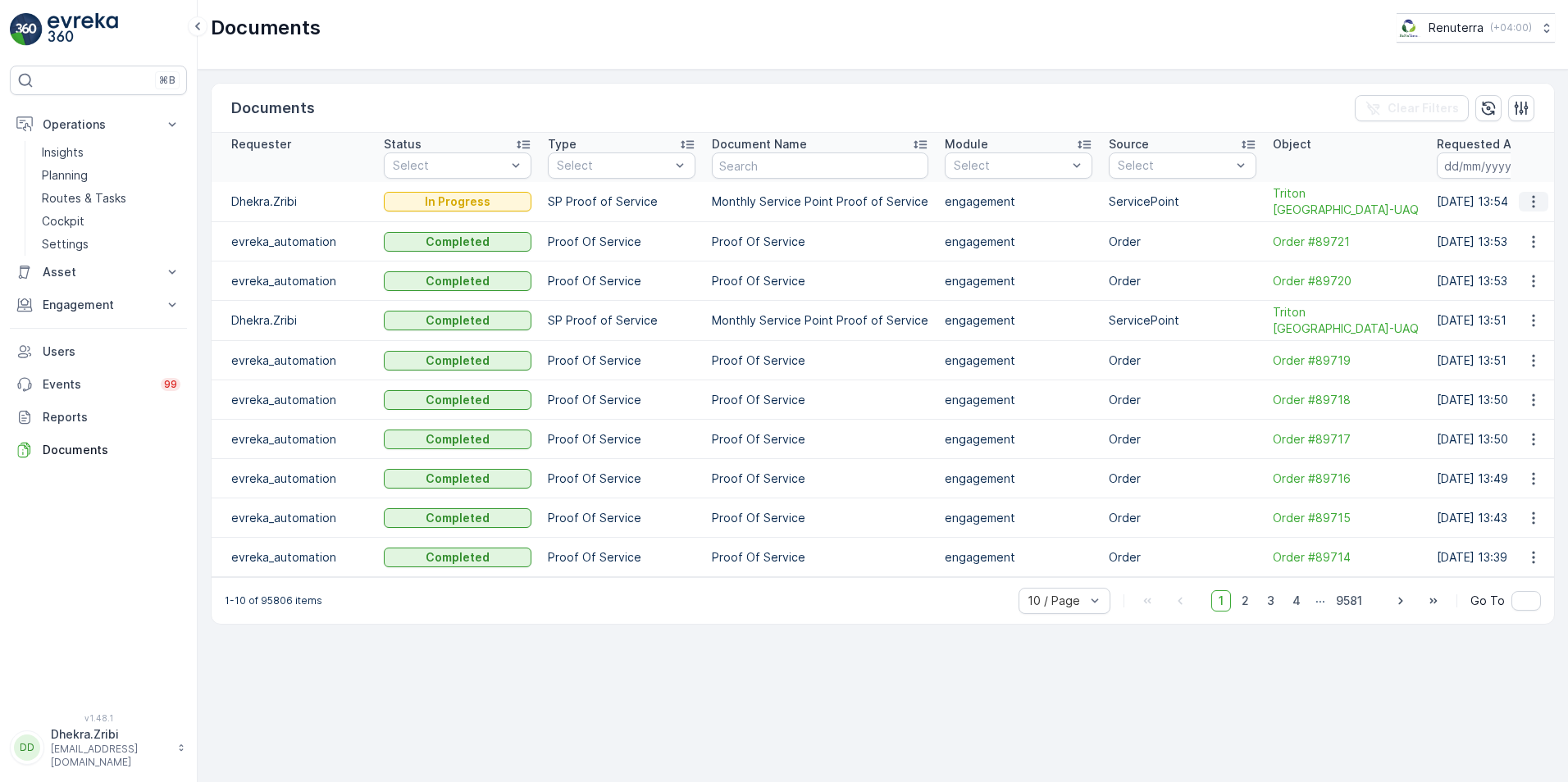
click at [1540, 200] on icon "button" at bounding box center [1534, 202] width 16 height 16
